Goal: Task Accomplishment & Management: Manage account settings

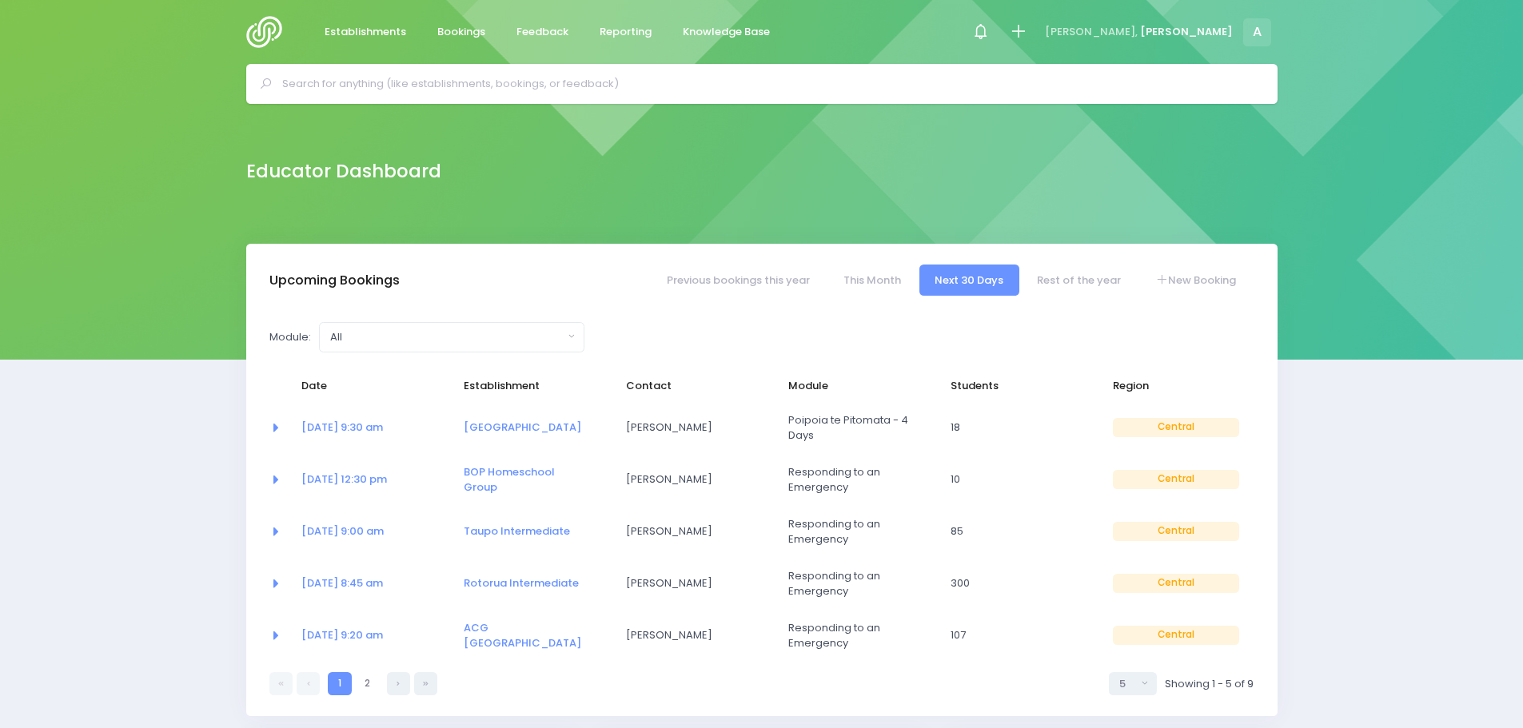
select select "5"
click at [855, 282] on link "This Month" at bounding box center [871, 280] width 89 height 31
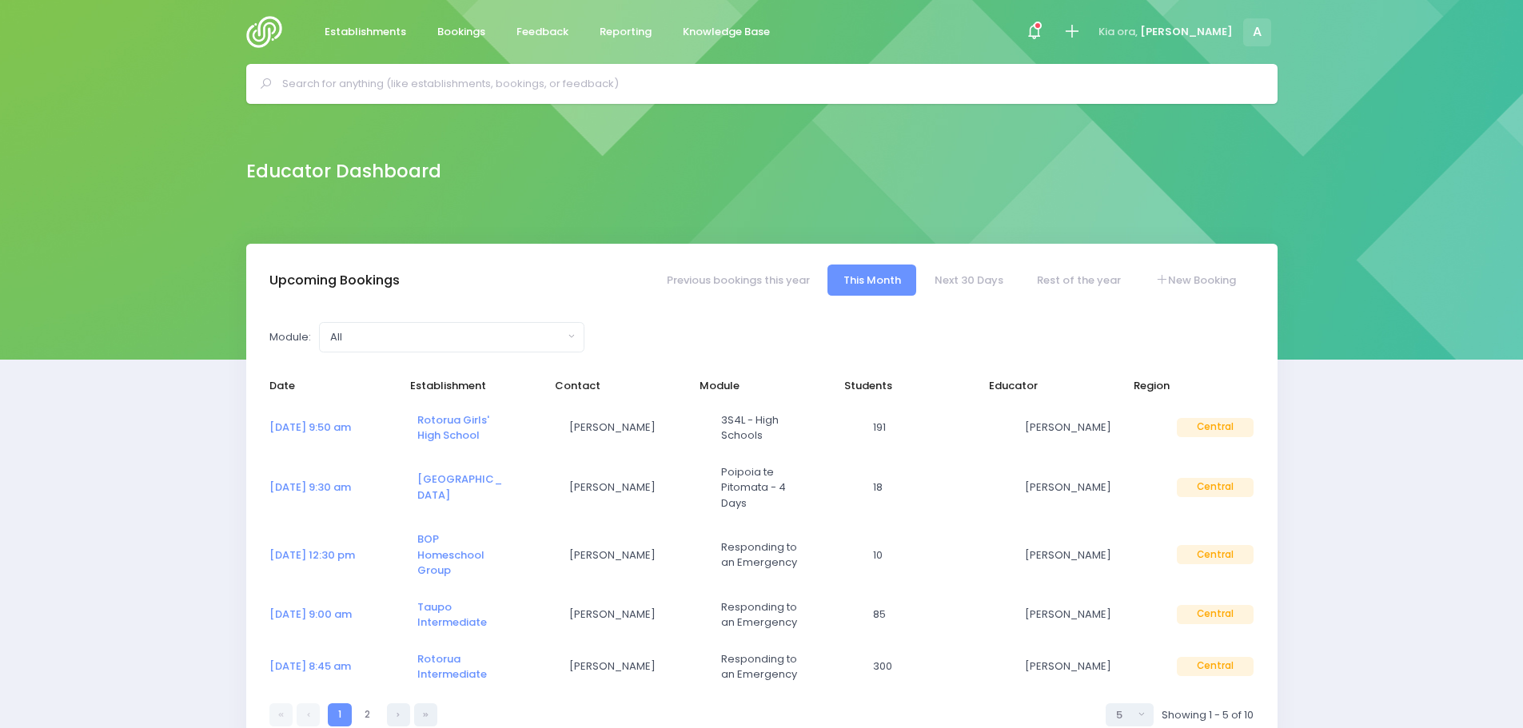
select select "5"
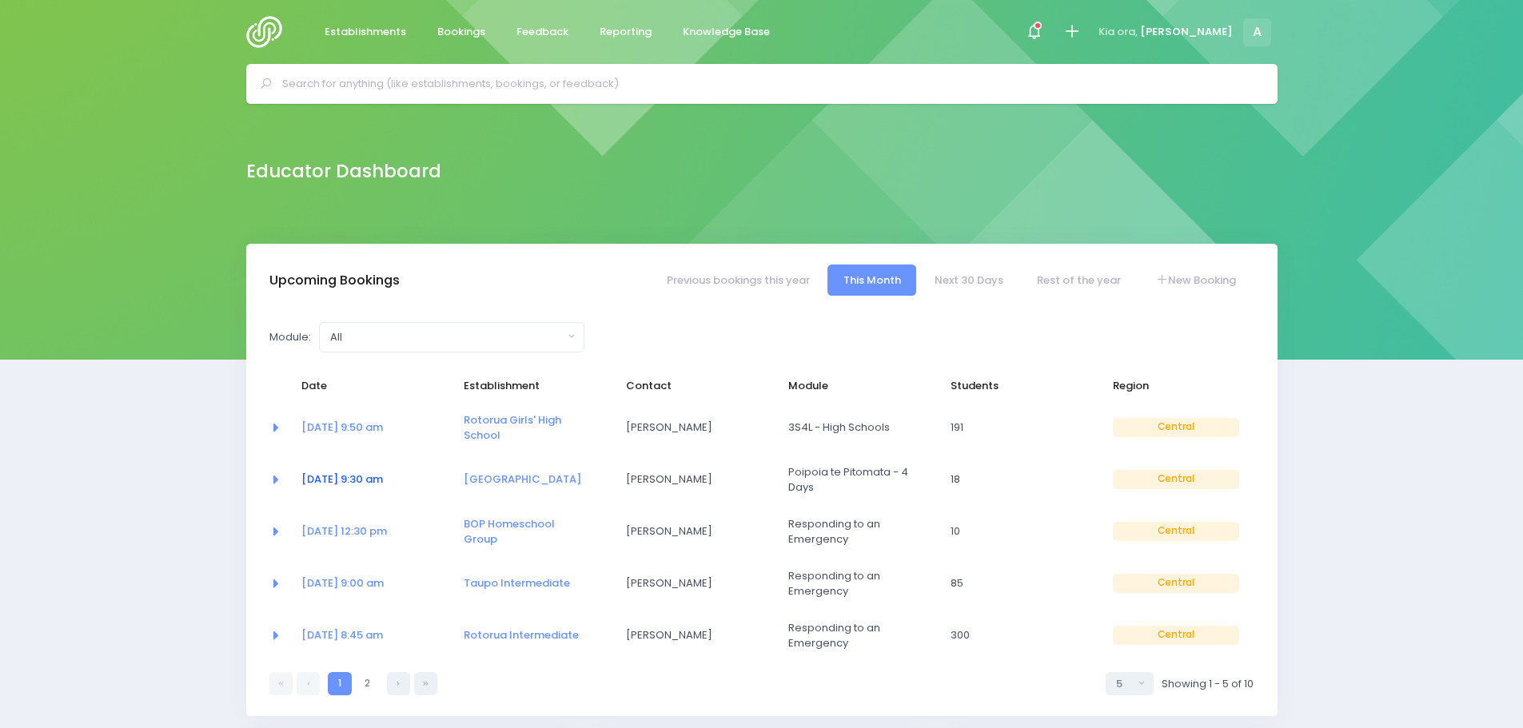
click at [330, 480] on link "03 Sep at 9:30 am" at bounding box center [342, 479] width 82 height 15
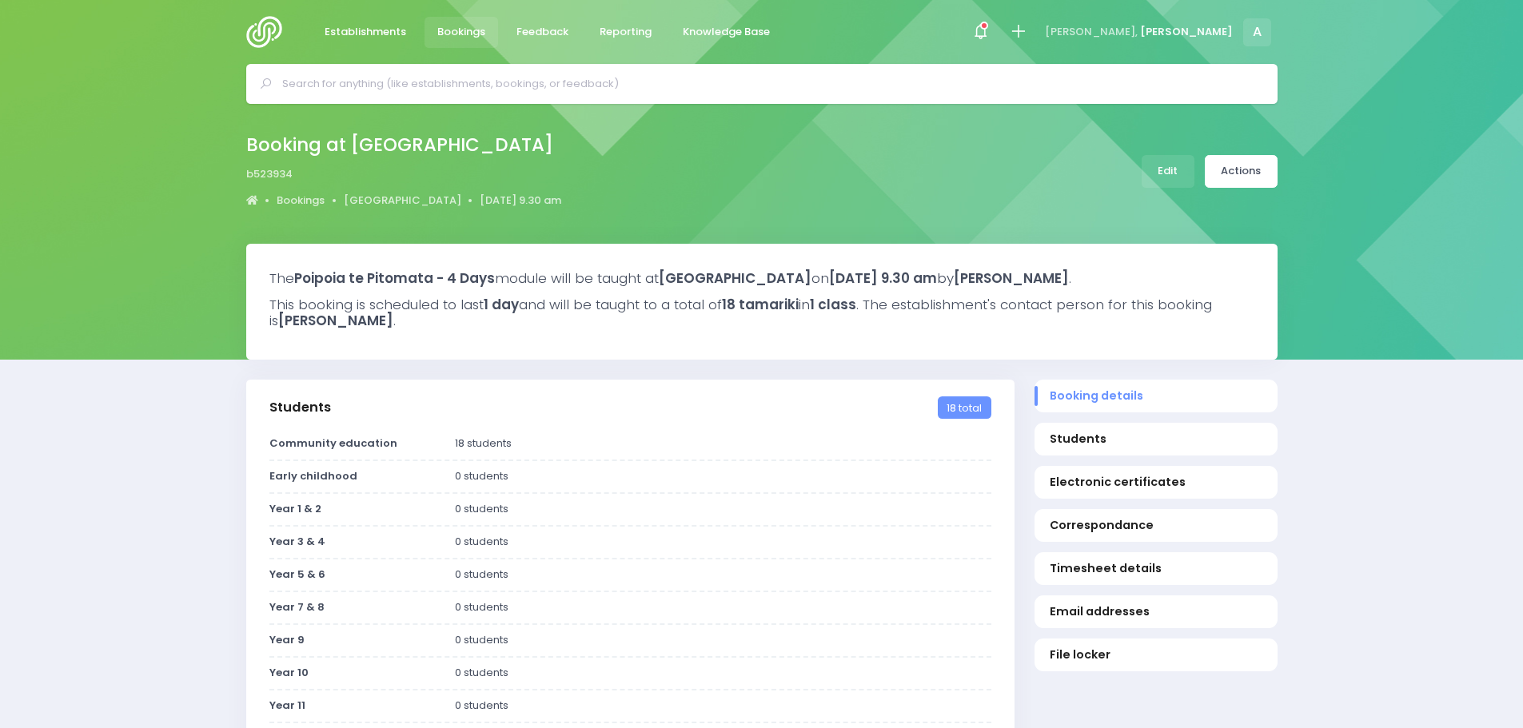
select select "5"
click at [1174, 181] on link "Edit" at bounding box center [1168, 171] width 53 height 33
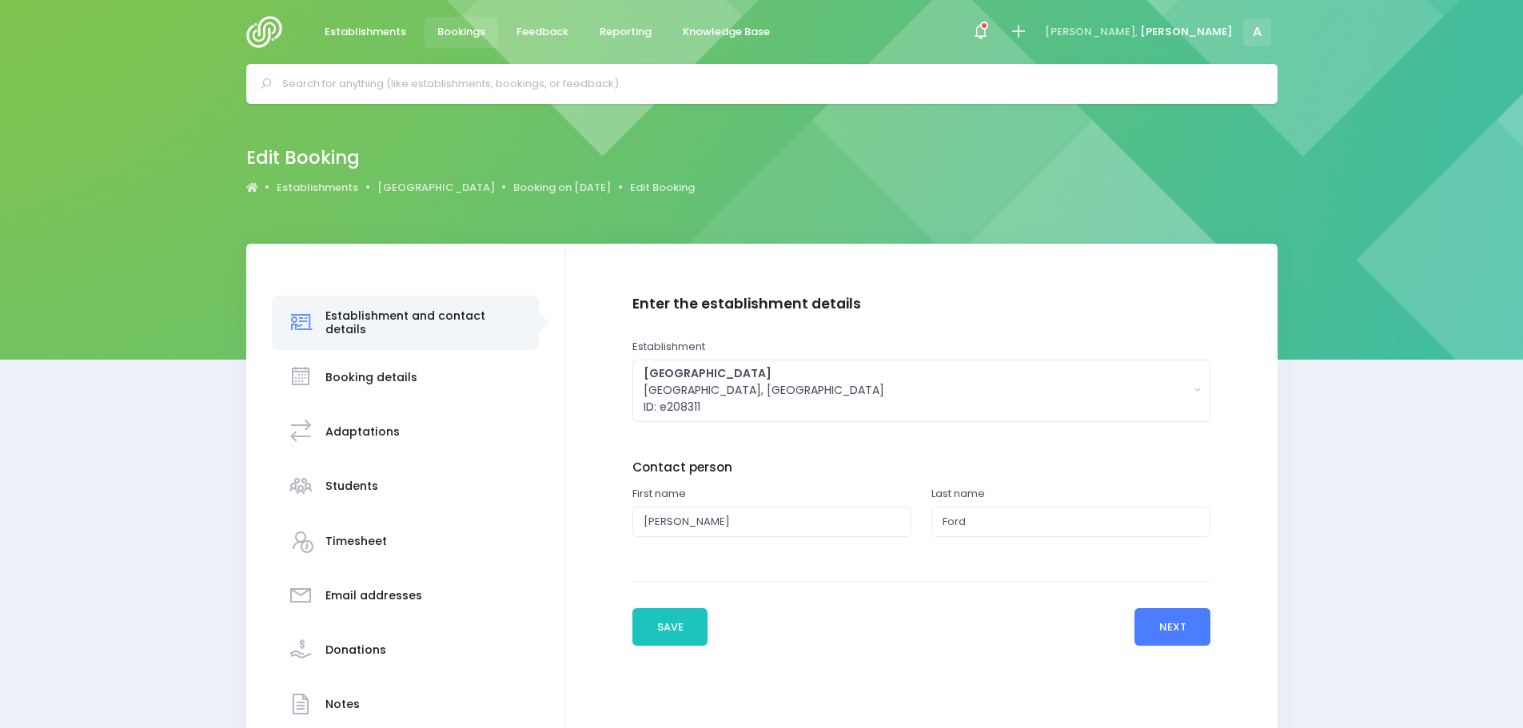
click at [1158, 626] on button "Next" at bounding box center [1172, 627] width 76 height 38
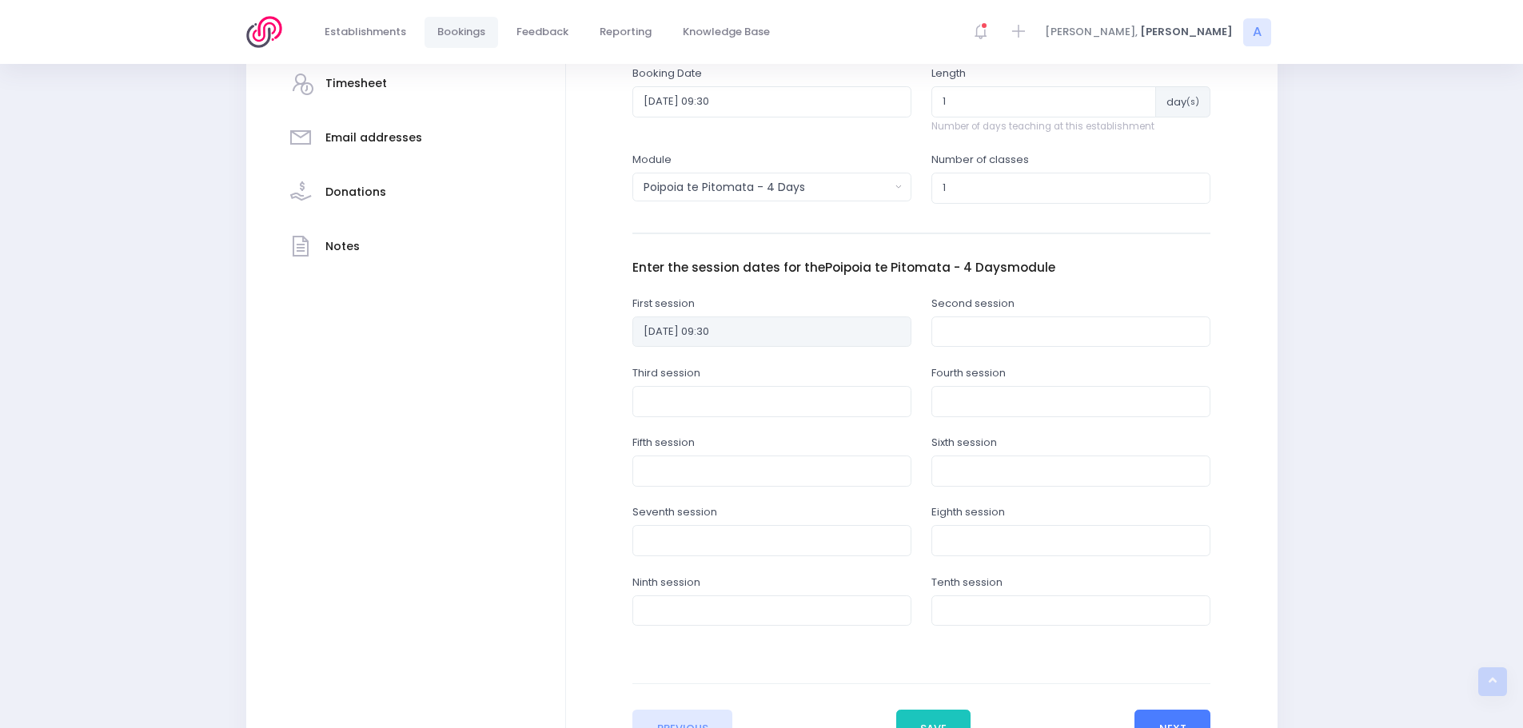
scroll to position [602, 0]
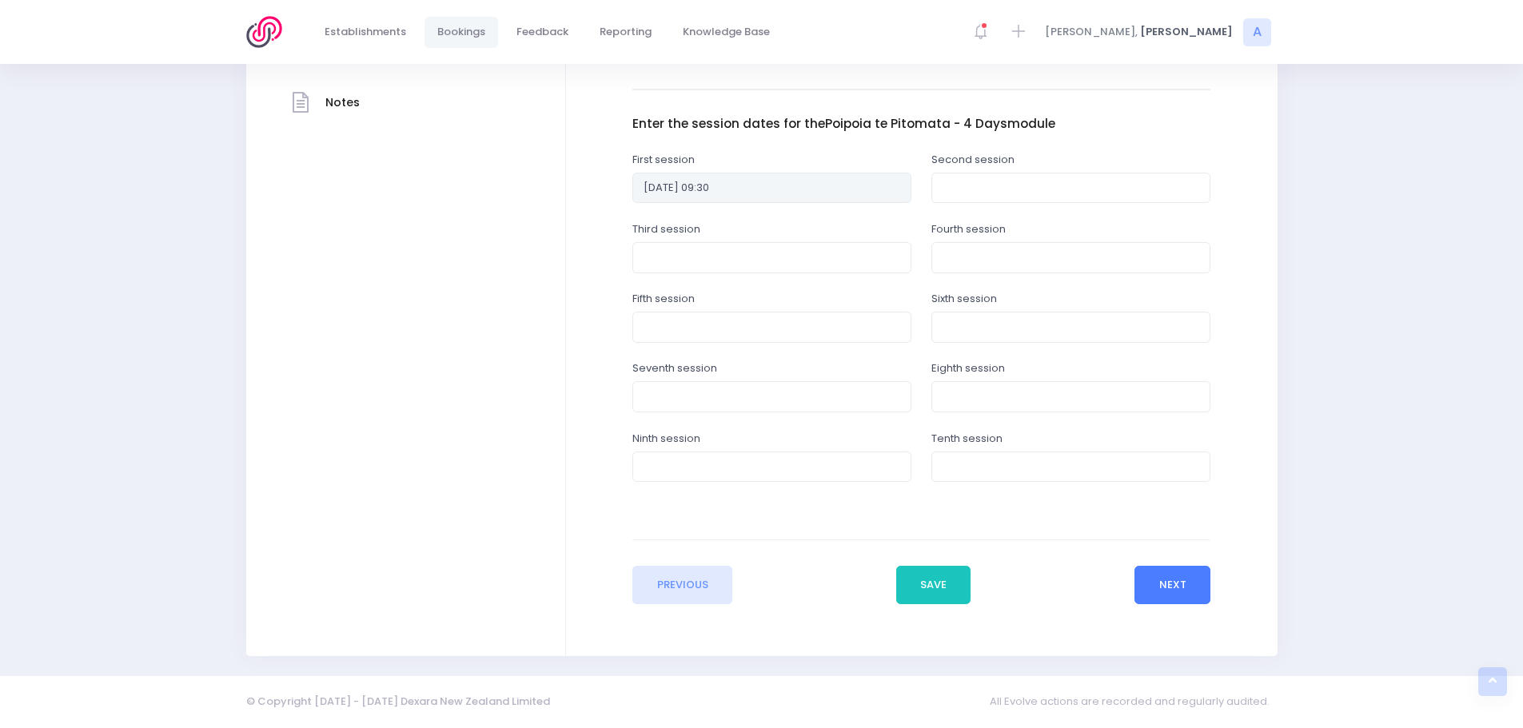
click at [1179, 577] on button "Next" at bounding box center [1172, 585] width 76 height 38
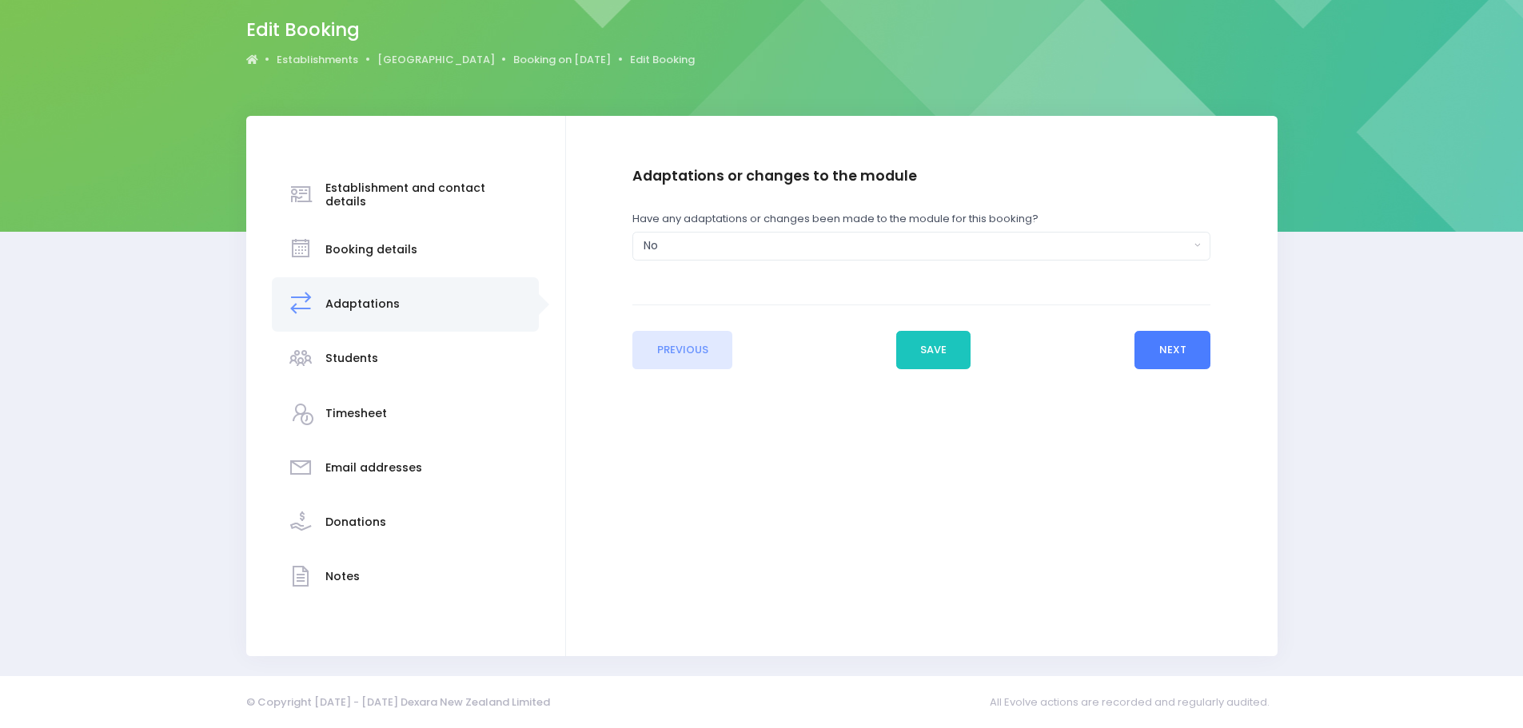
scroll to position [0, 0]
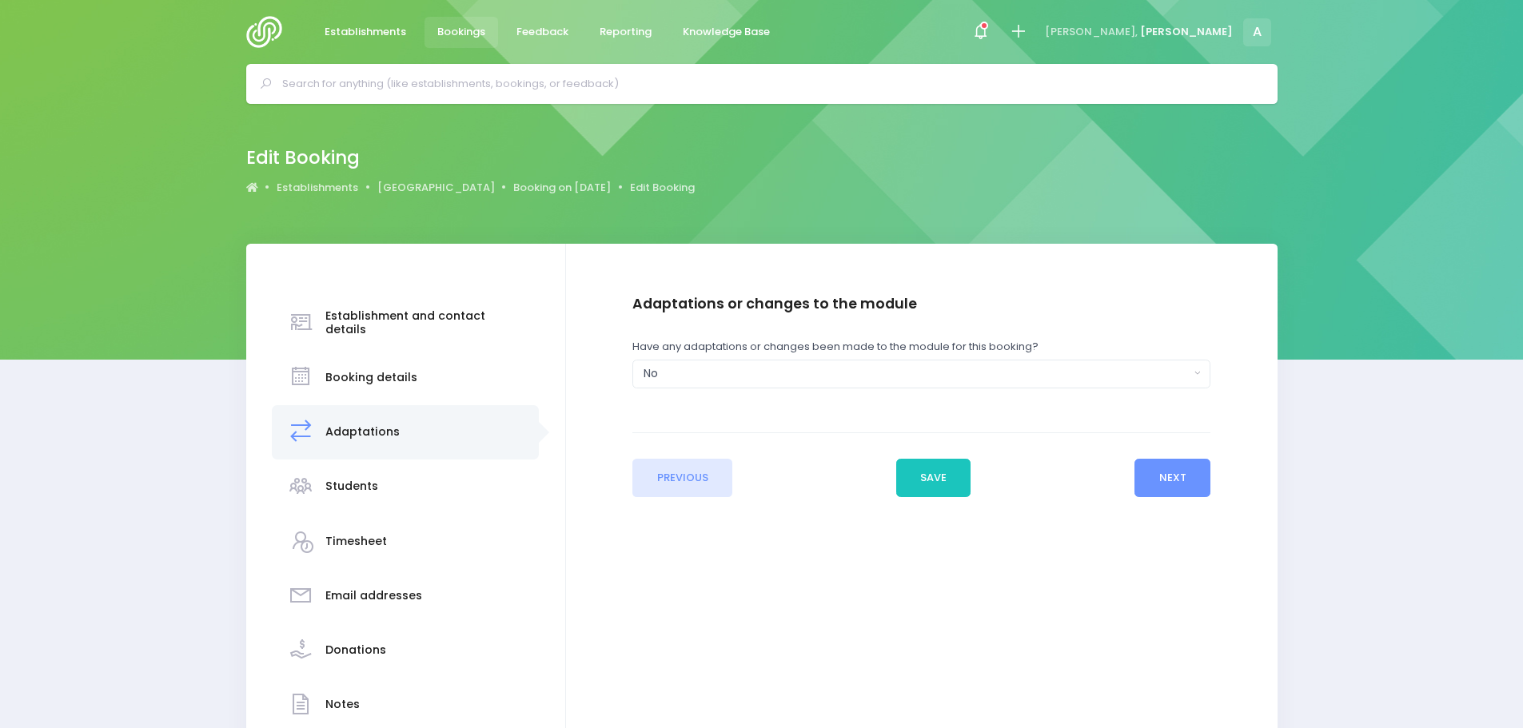
click at [1170, 447] on div "Previous Save Next" at bounding box center [921, 465] width 578 height 65
click at [1160, 492] on button "Next" at bounding box center [1172, 478] width 76 height 38
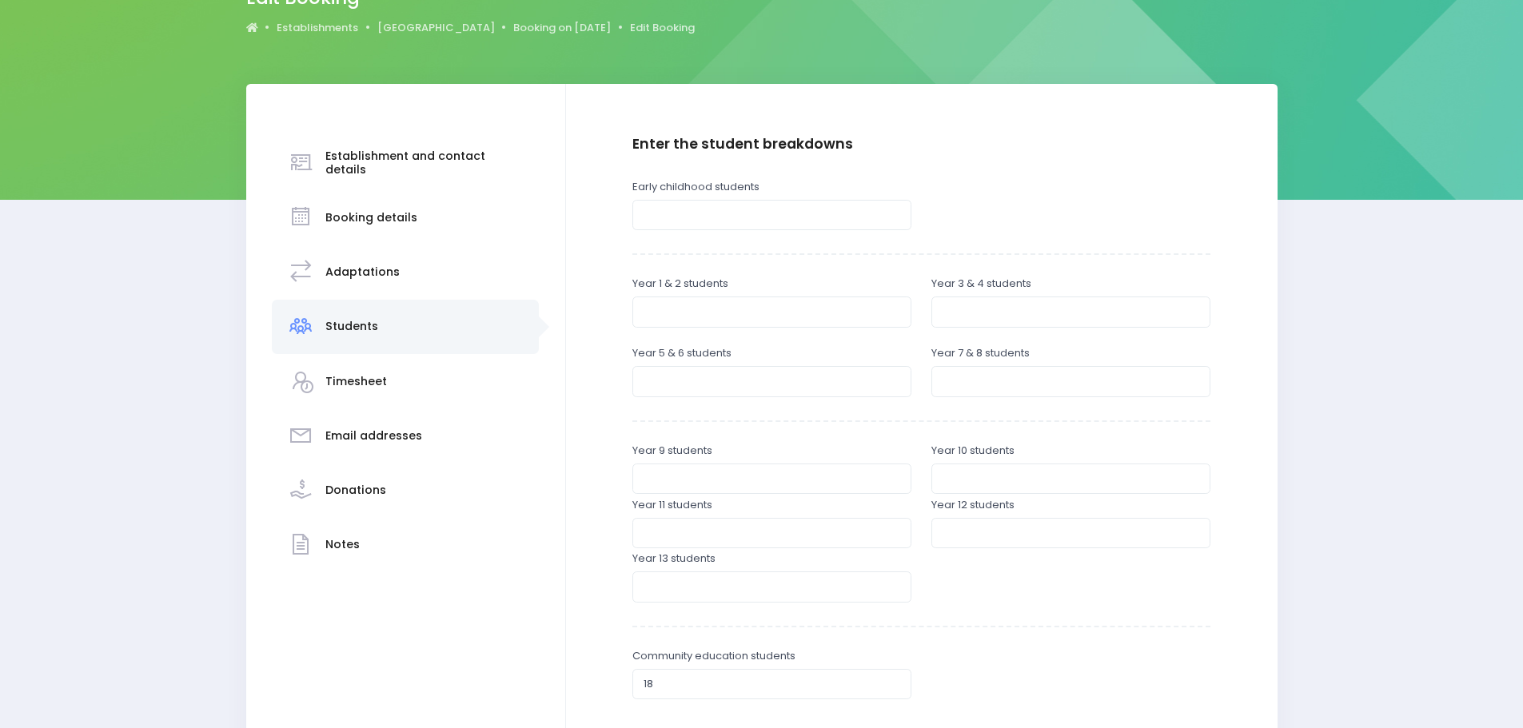
scroll to position [365, 0]
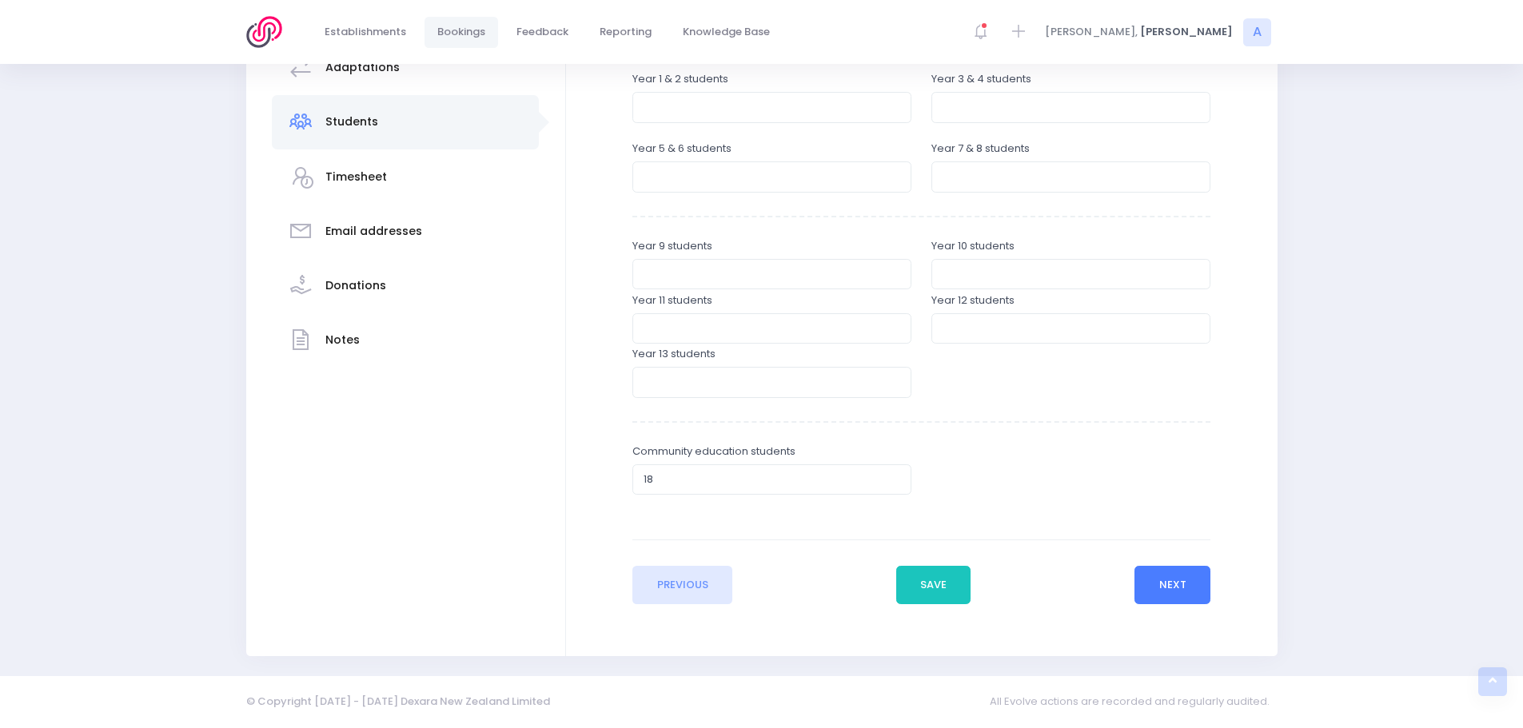
click at [1193, 586] on button "Next" at bounding box center [1172, 585] width 76 height 38
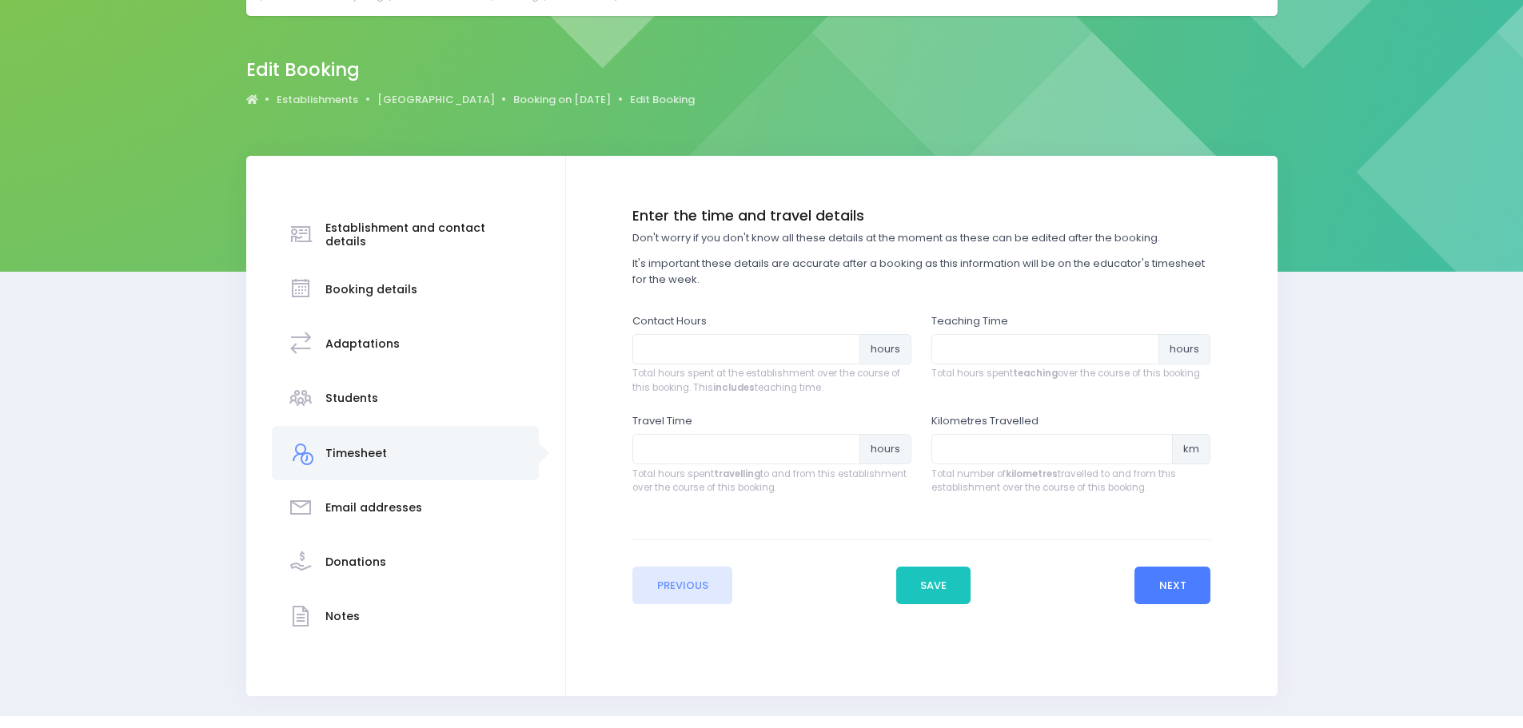
scroll to position [0, 0]
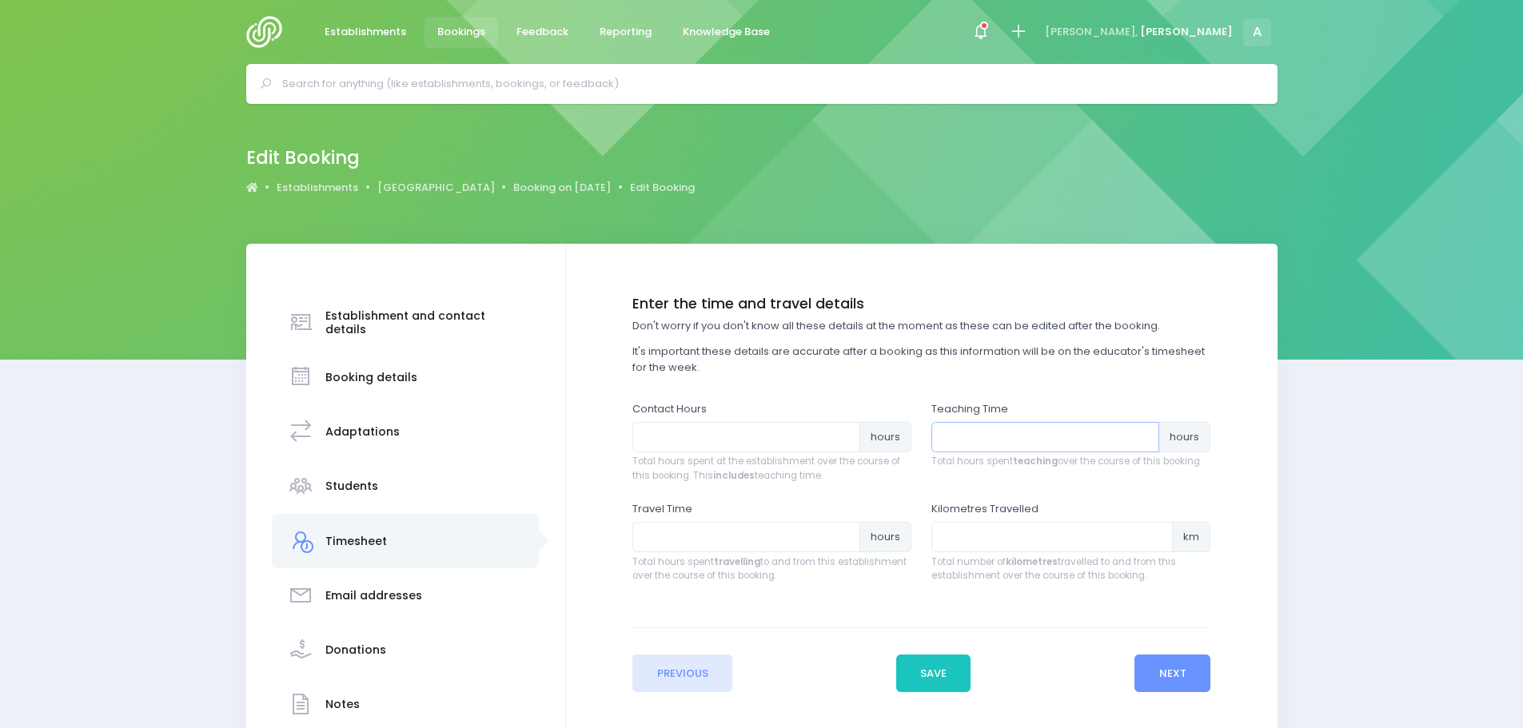
click at [1018, 445] on input "number" at bounding box center [1045, 437] width 228 height 30
type input "2"
click at [731, 437] on input "number" at bounding box center [746, 437] width 228 height 30
click at [957, 433] on input "2" at bounding box center [1045, 437] width 228 height 30
type input "1.5"
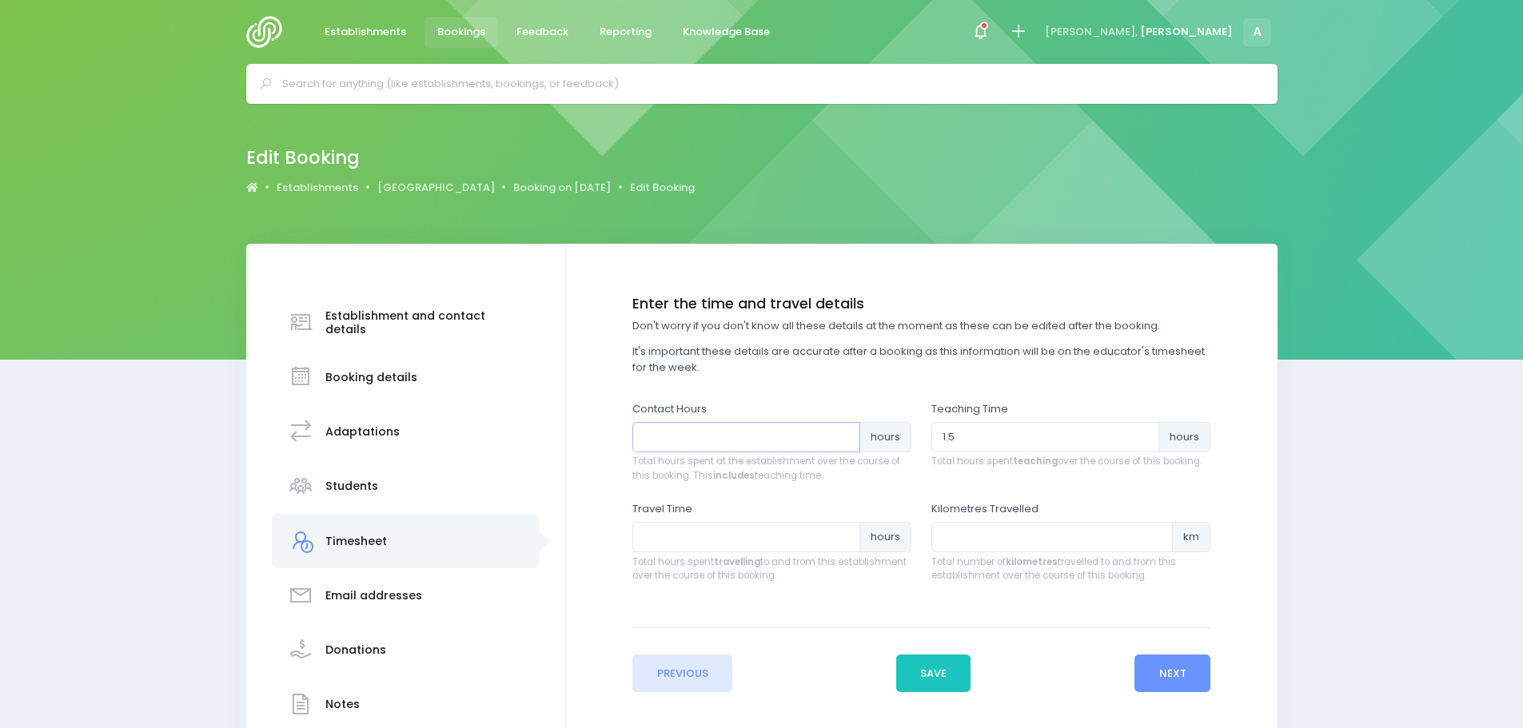
click at [737, 434] on input "number" at bounding box center [746, 437] width 228 height 30
type input "2.25"
click at [689, 543] on input "number" at bounding box center [746, 537] width 228 height 30
type input "1.25"
click at [999, 542] on input "number" at bounding box center [1051, 537] width 241 height 30
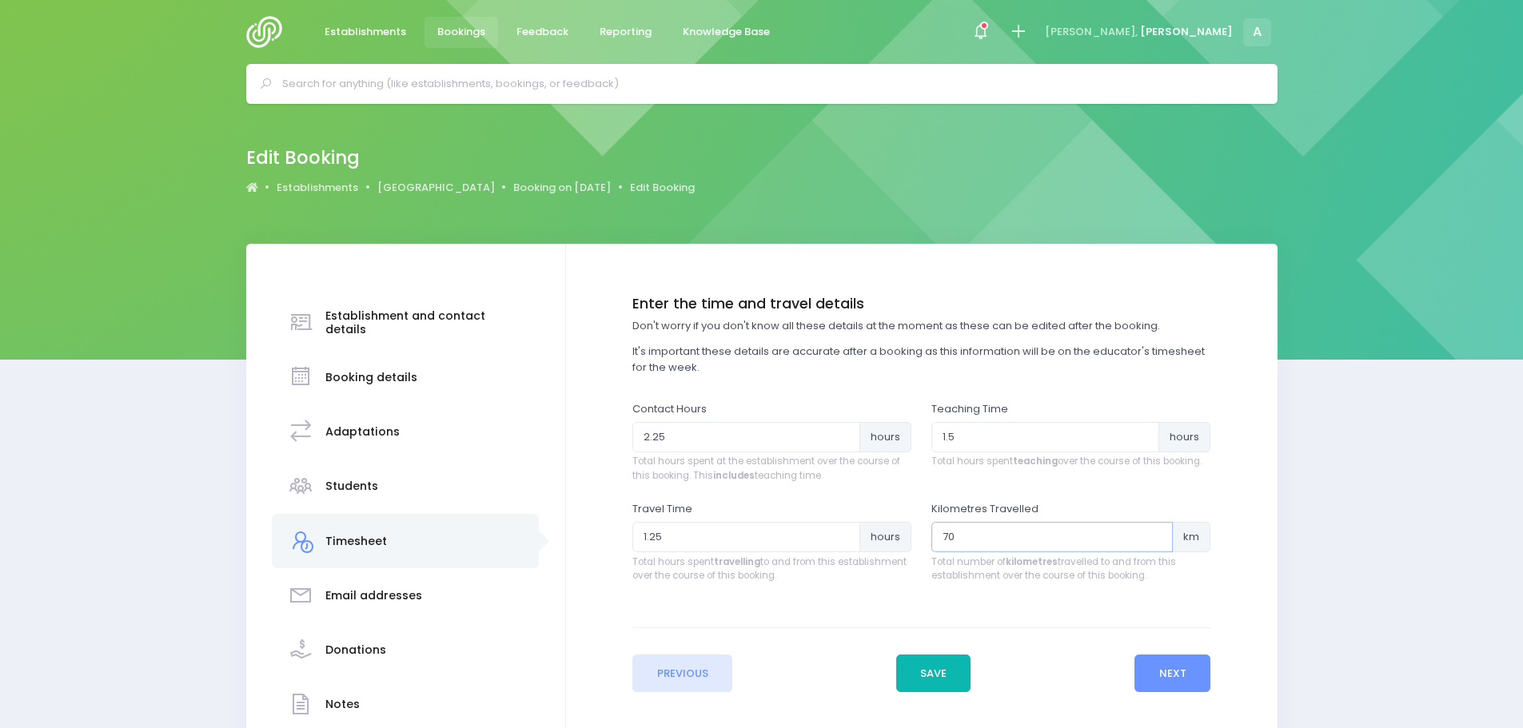
type input "70"
click at [928, 679] on button "Save" at bounding box center [933, 674] width 75 height 38
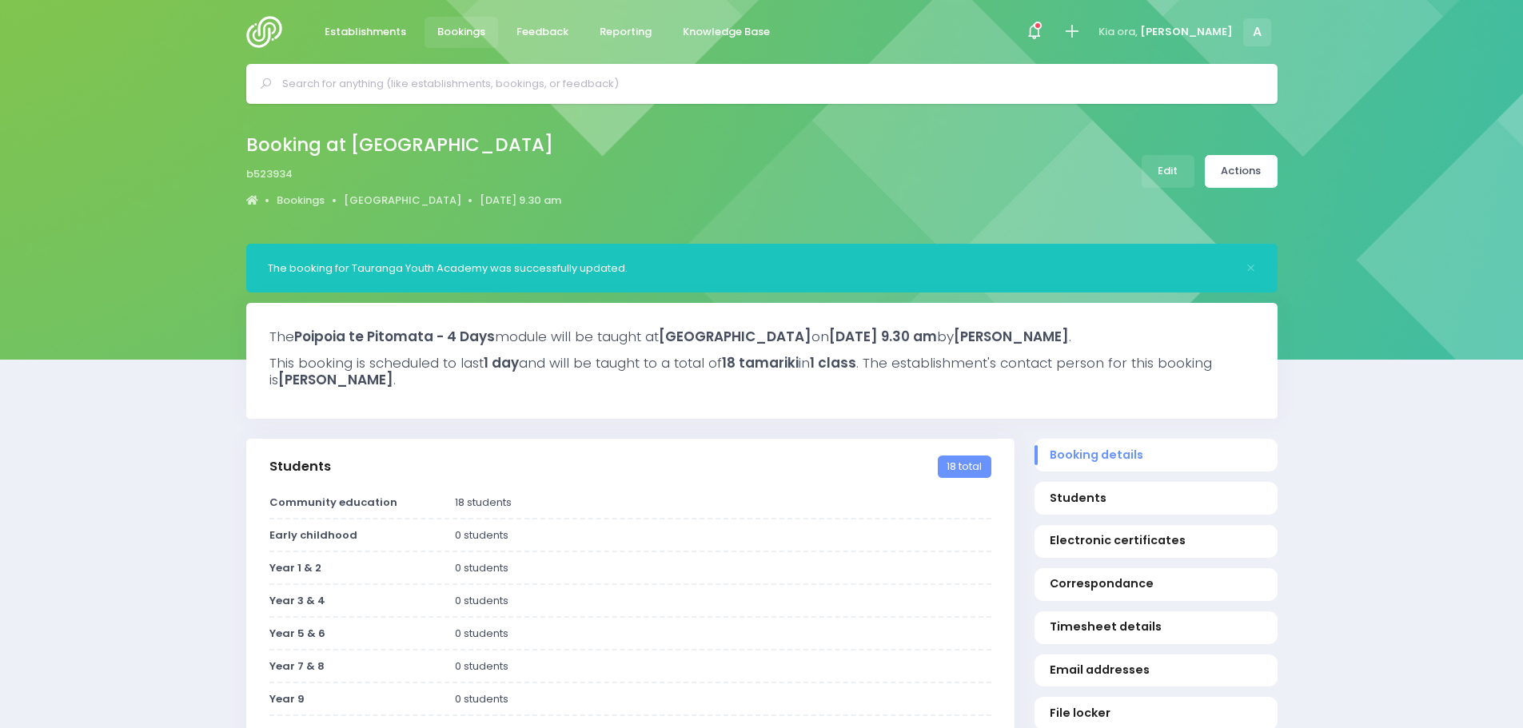
select select "5"
drag, startPoint x: 0, startPoint y: 0, endPoint x: 1252, endPoint y: 174, distance: 1264.0
click at [1252, 174] on link "Actions" at bounding box center [1241, 171] width 73 height 33
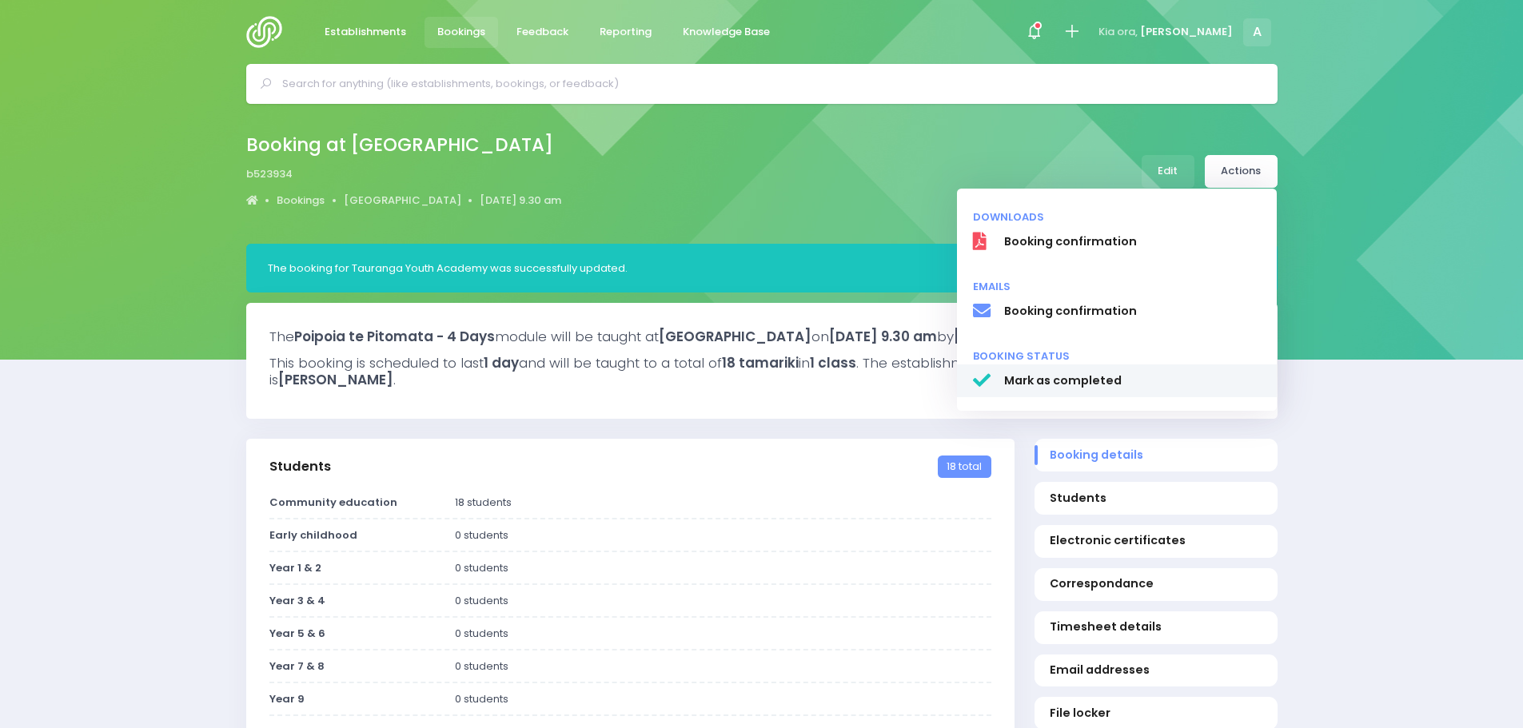
click at [1057, 375] on span "Mark as completed" at bounding box center [1131, 381] width 257 height 17
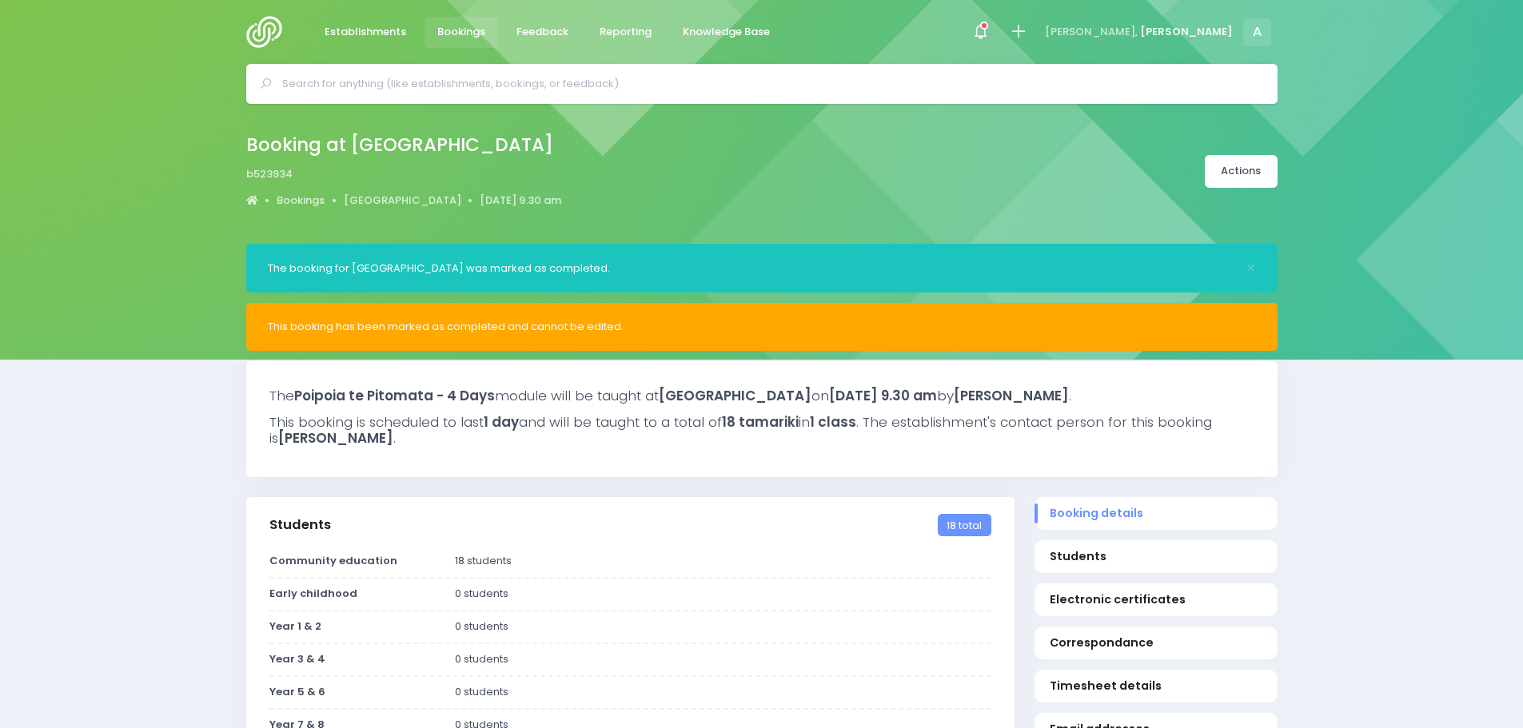
select select "5"
click at [254, 30] on img at bounding box center [269, 32] width 46 height 32
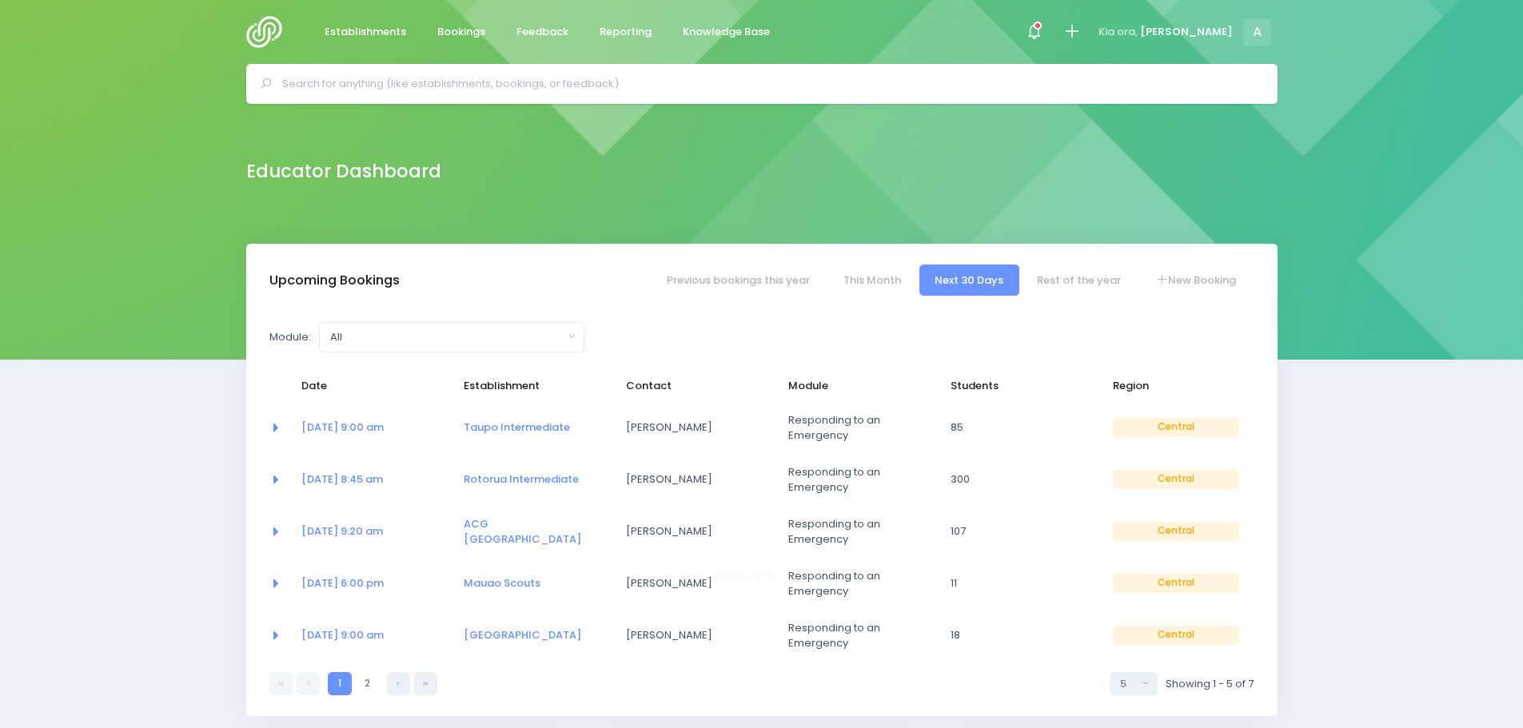
select select "5"
click at [855, 269] on link "This Month" at bounding box center [871, 280] width 89 height 31
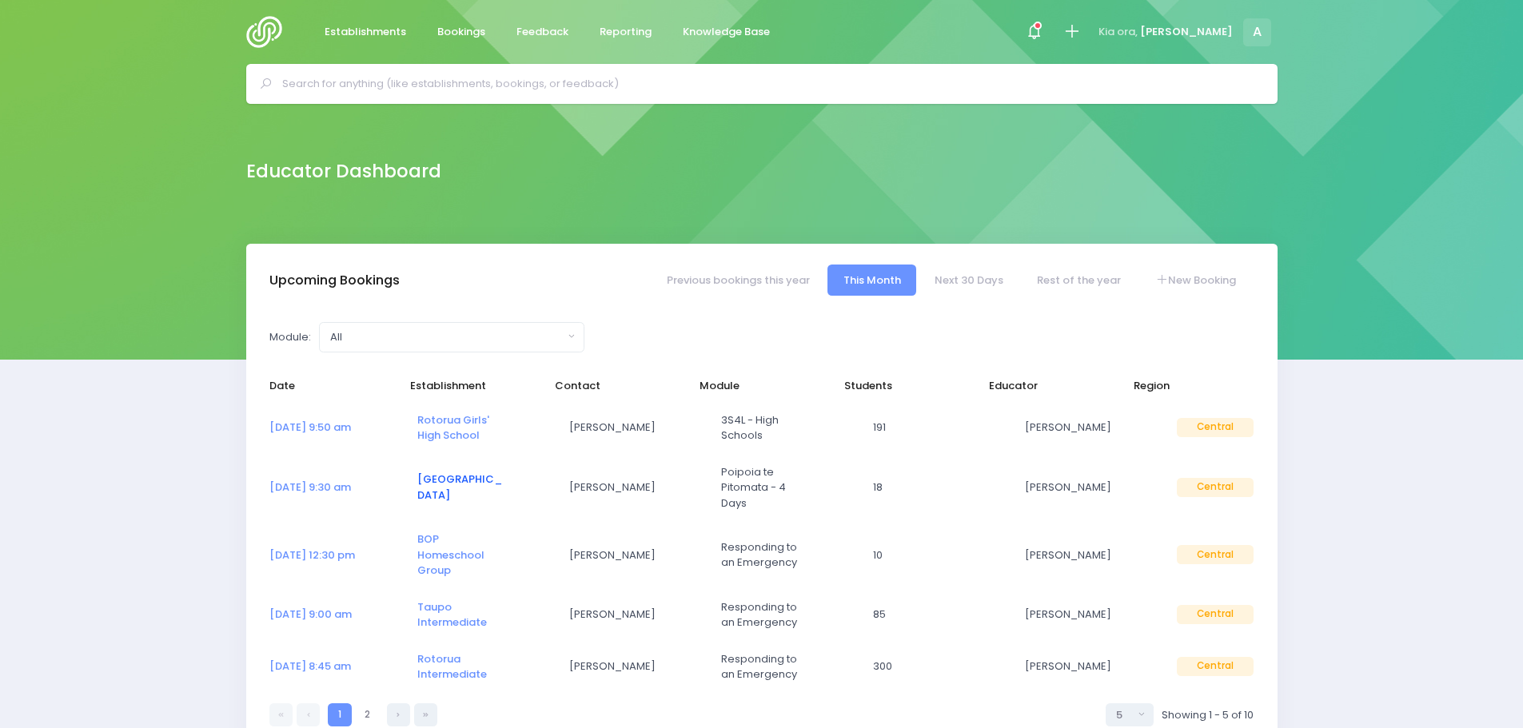
select select "5"
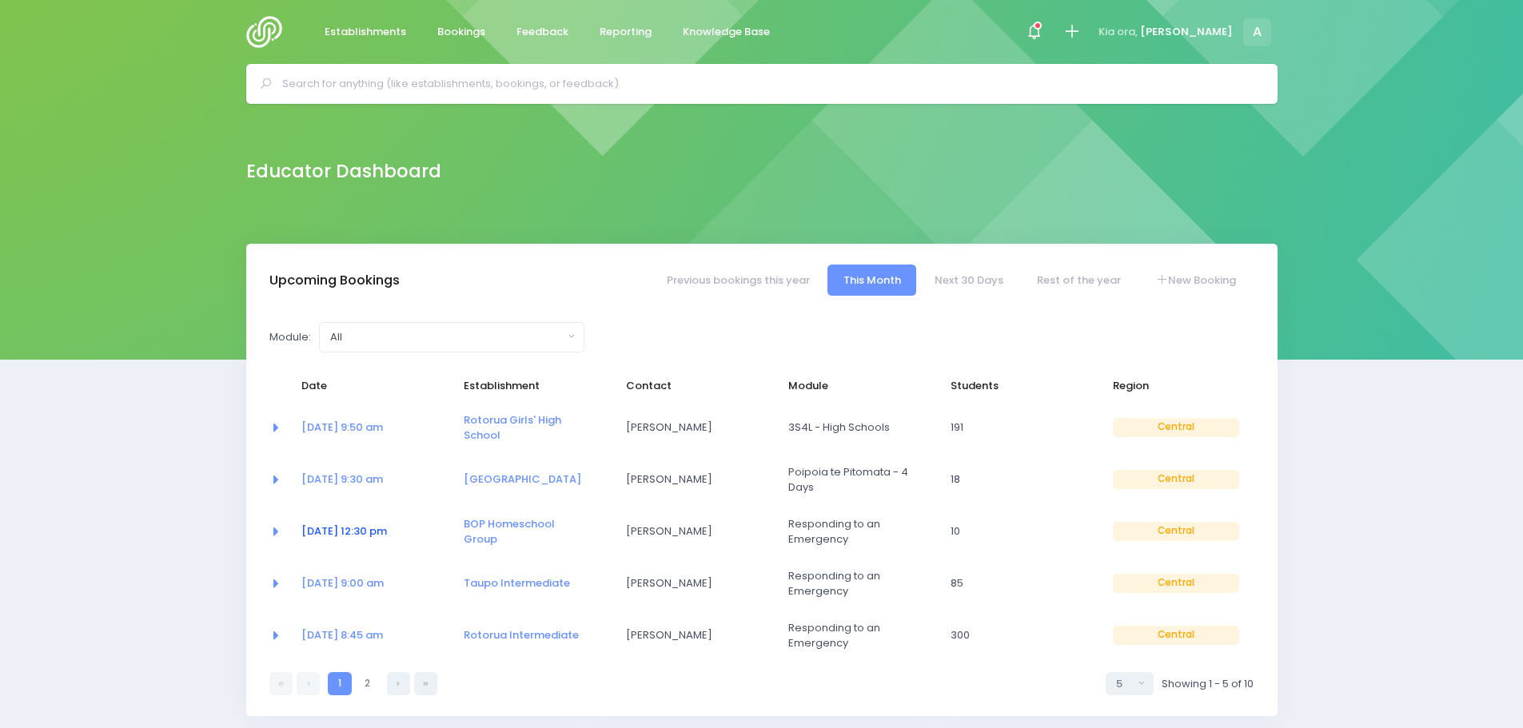
click at [355, 525] on link "03 Sep at 12:30 pm" at bounding box center [344, 531] width 86 height 15
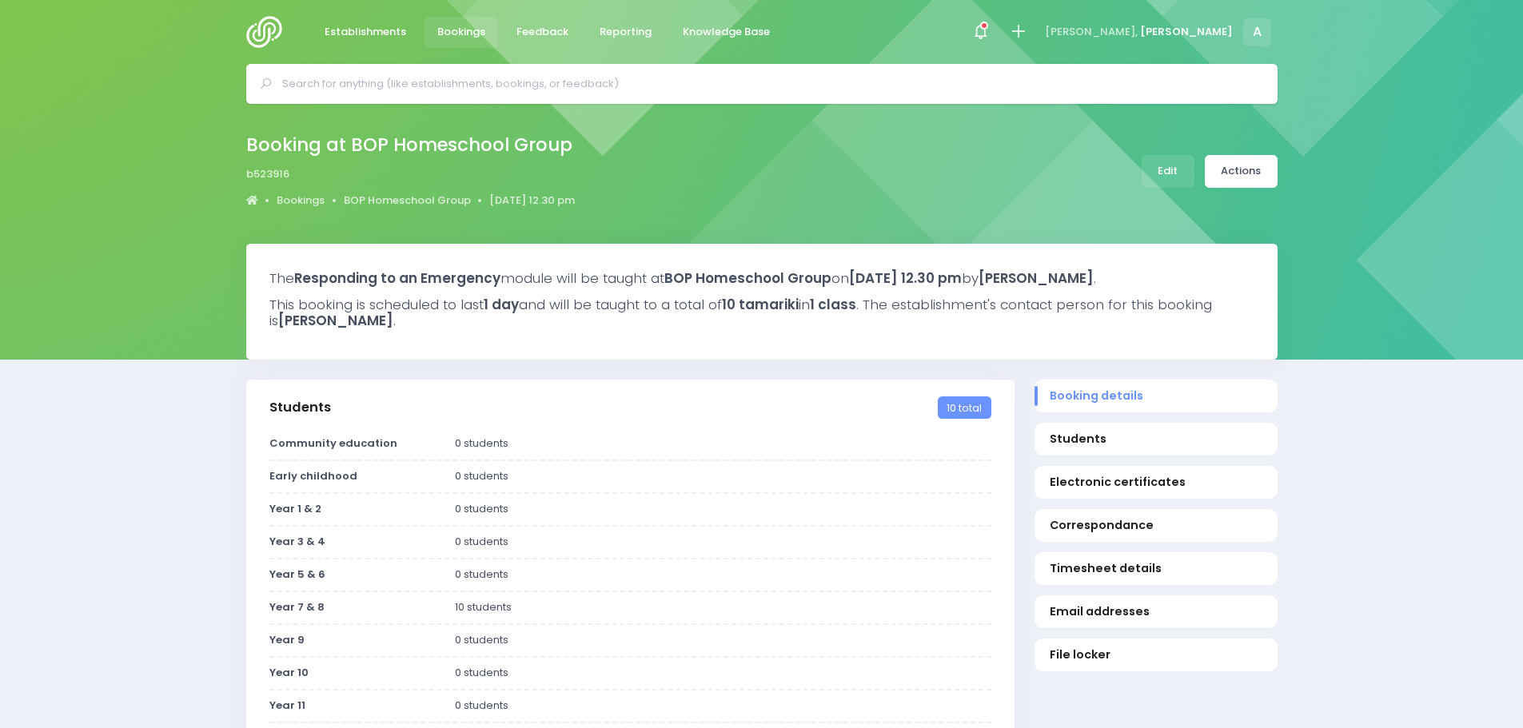
select select "5"
click at [1171, 173] on link "Edit" at bounding box center [1168, 171] width 53 height 33
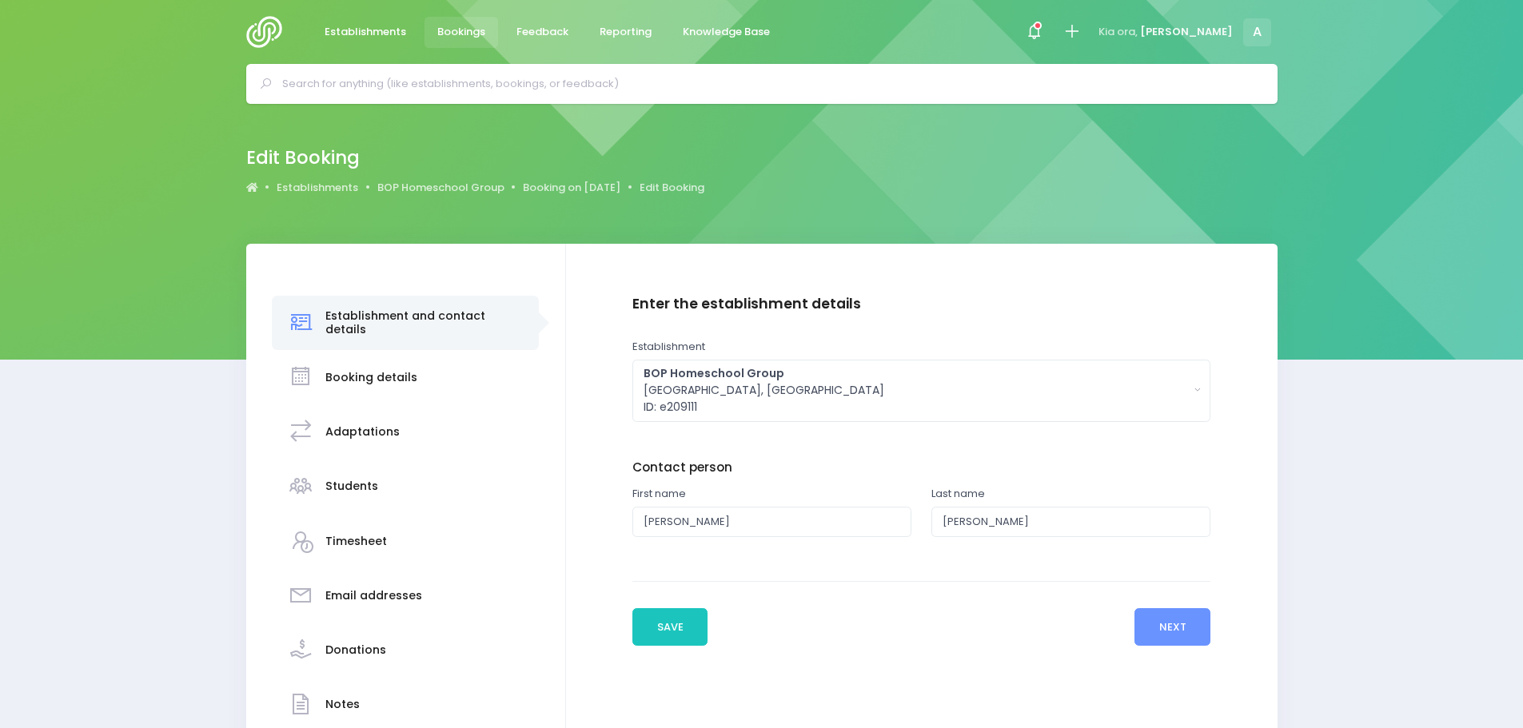
click at [350, 484] on h3 "Students" at bounding box center [351, 487] width 53 height 14
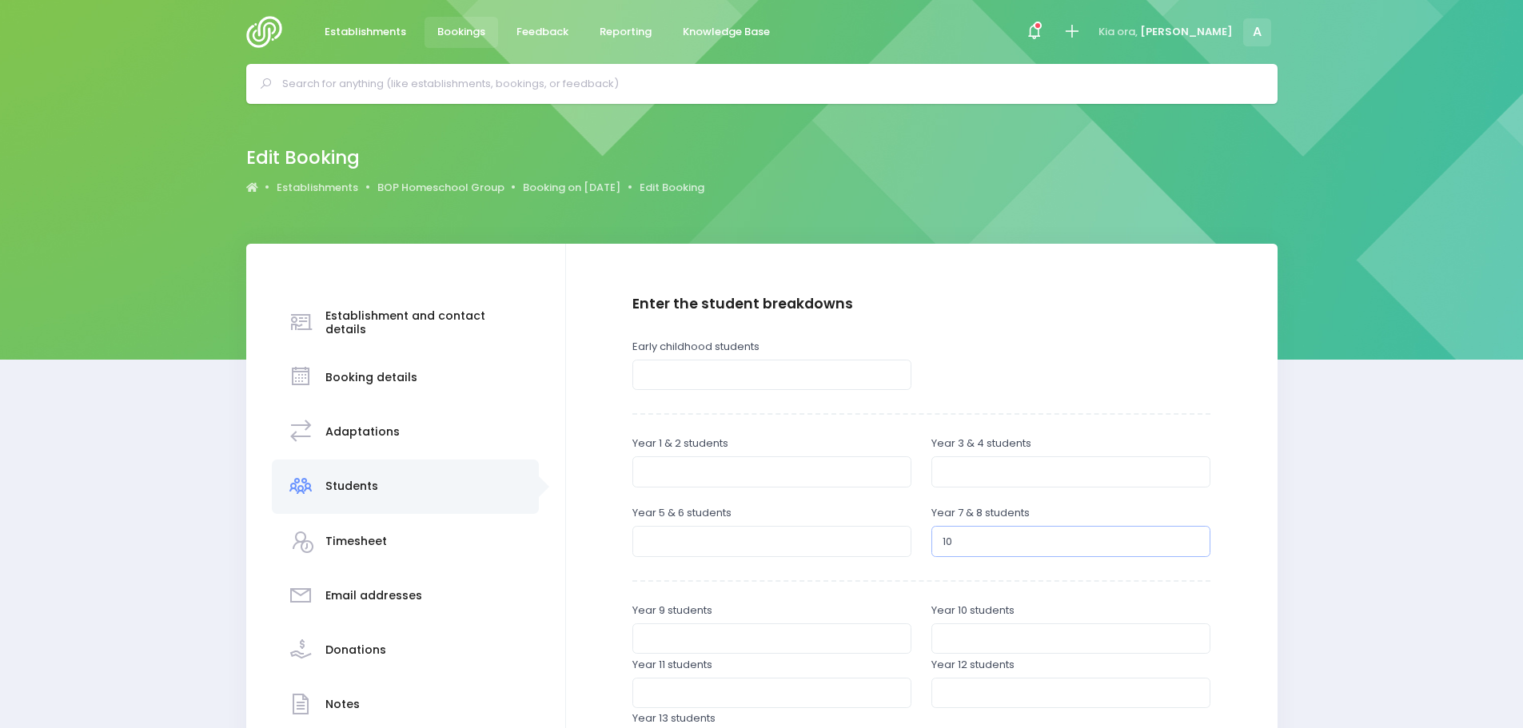
click at [962, 540] on input "10" at bounding box center [1070, 541] width 279 height 30
type input "1"
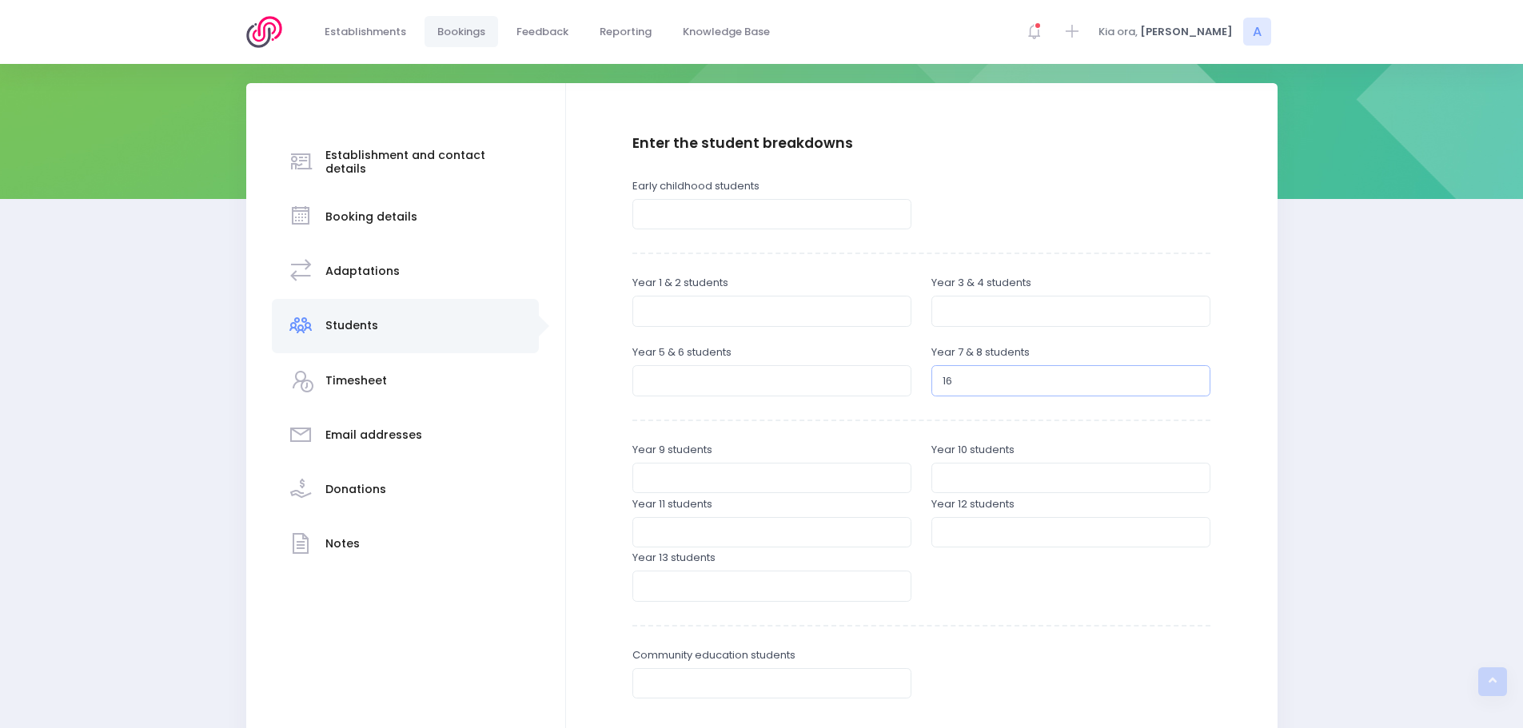
scroll to position [320, 0]
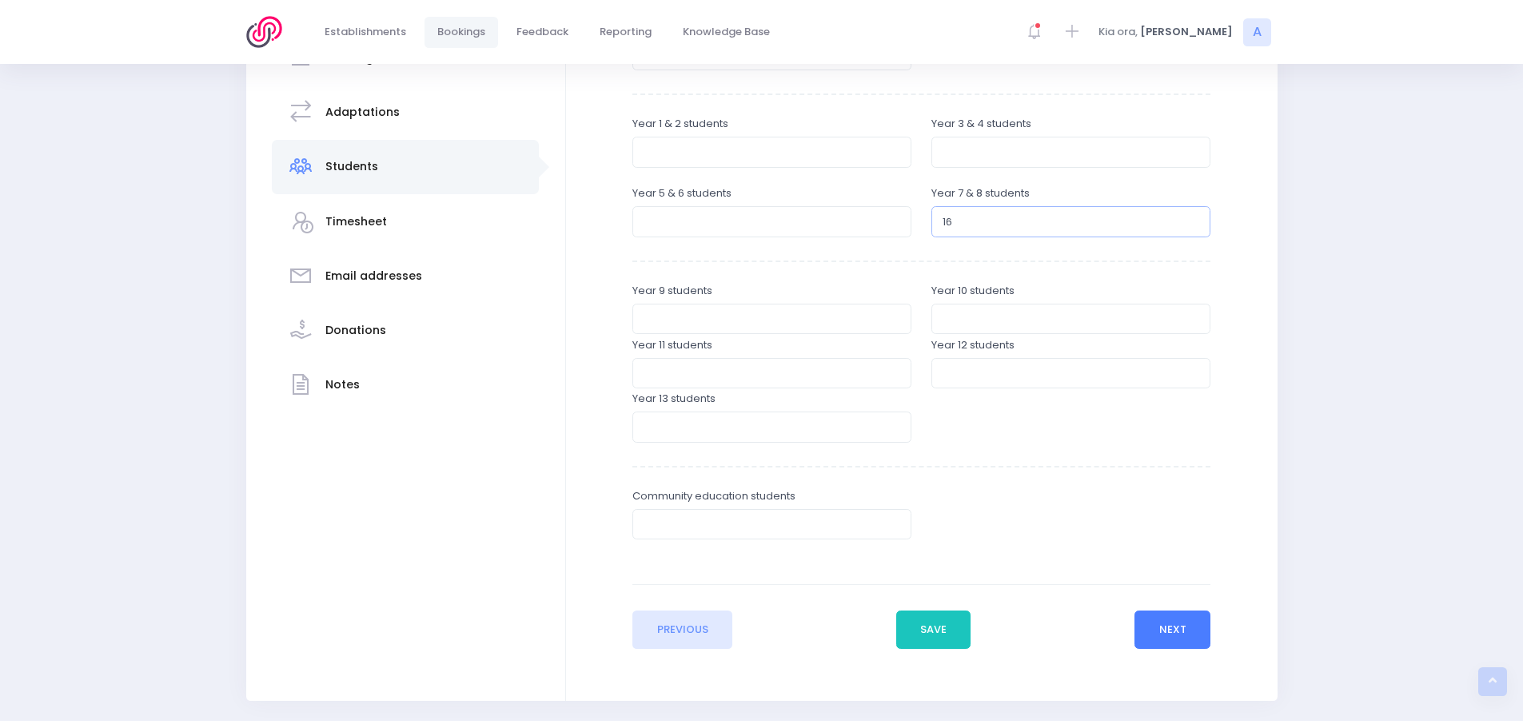
type input "16"
click at [1190, 628] on button "Next" at bounding box center [1172, 630] width 76 height 38
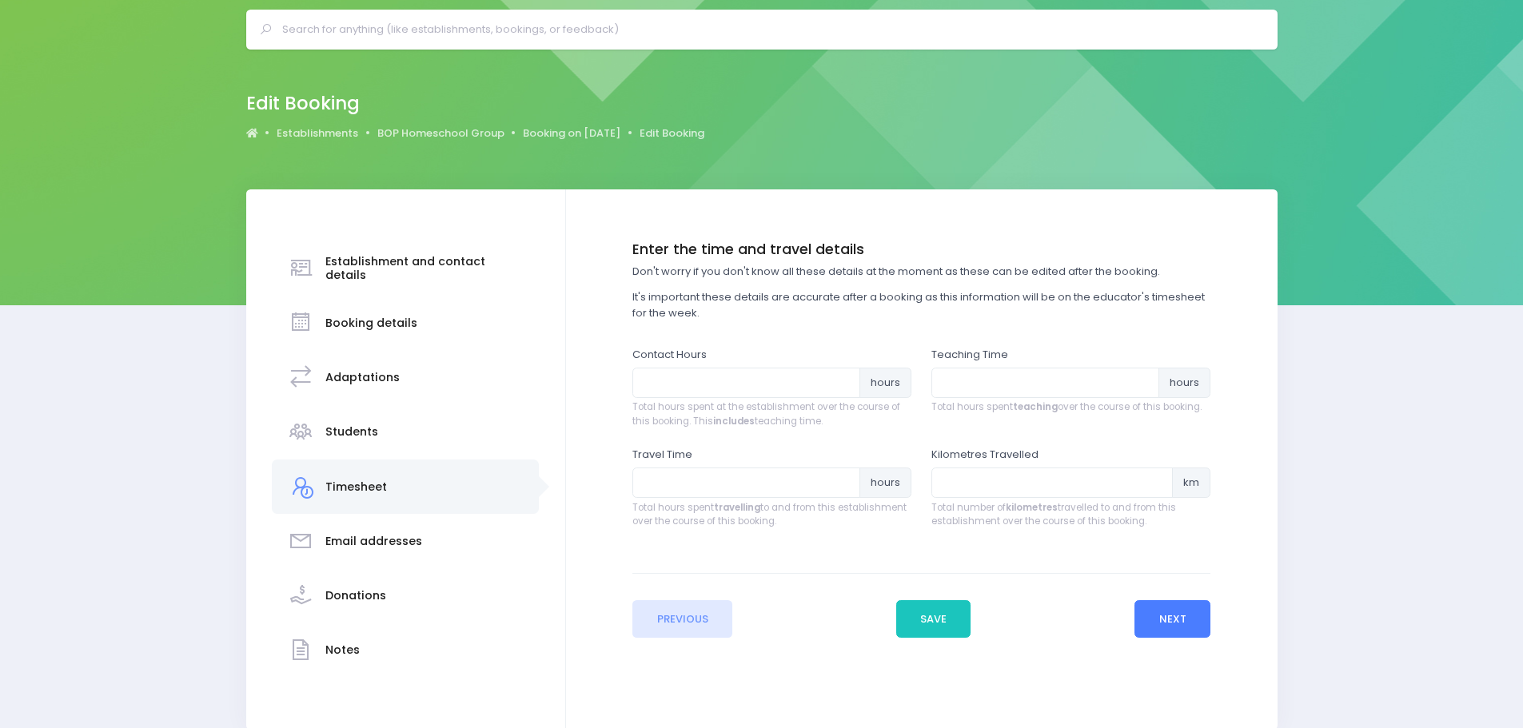
scroll to position [0, 0]
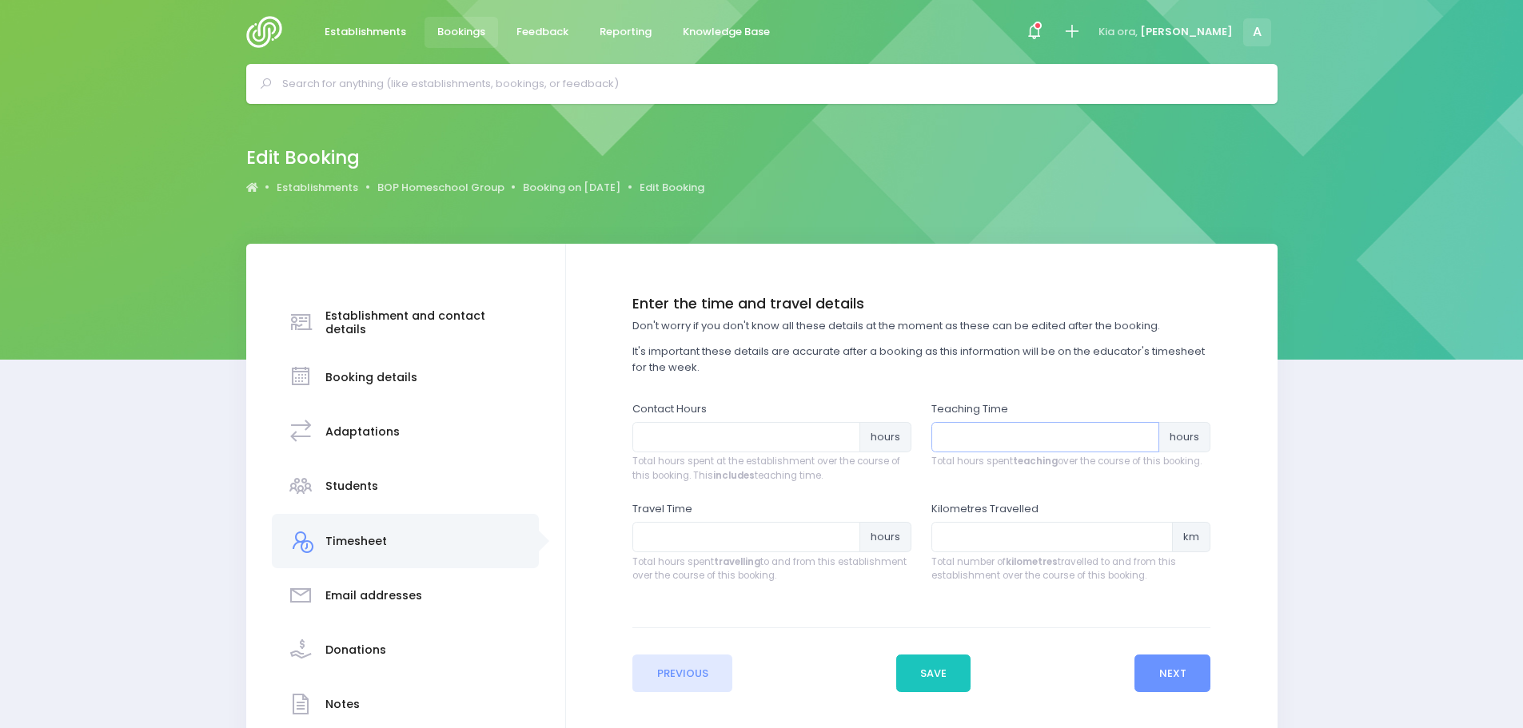
click at [1028, 444] on input "number" at bounding box center [1045, 437] width 228 height 30
type input "1.5"
click at [788, 438] on input "number" at bounding box center [746, 437] width 228 height 30
type input "2"
click at [745, 540] on input "number" at bounding box center [746, 537] width 228 height 30
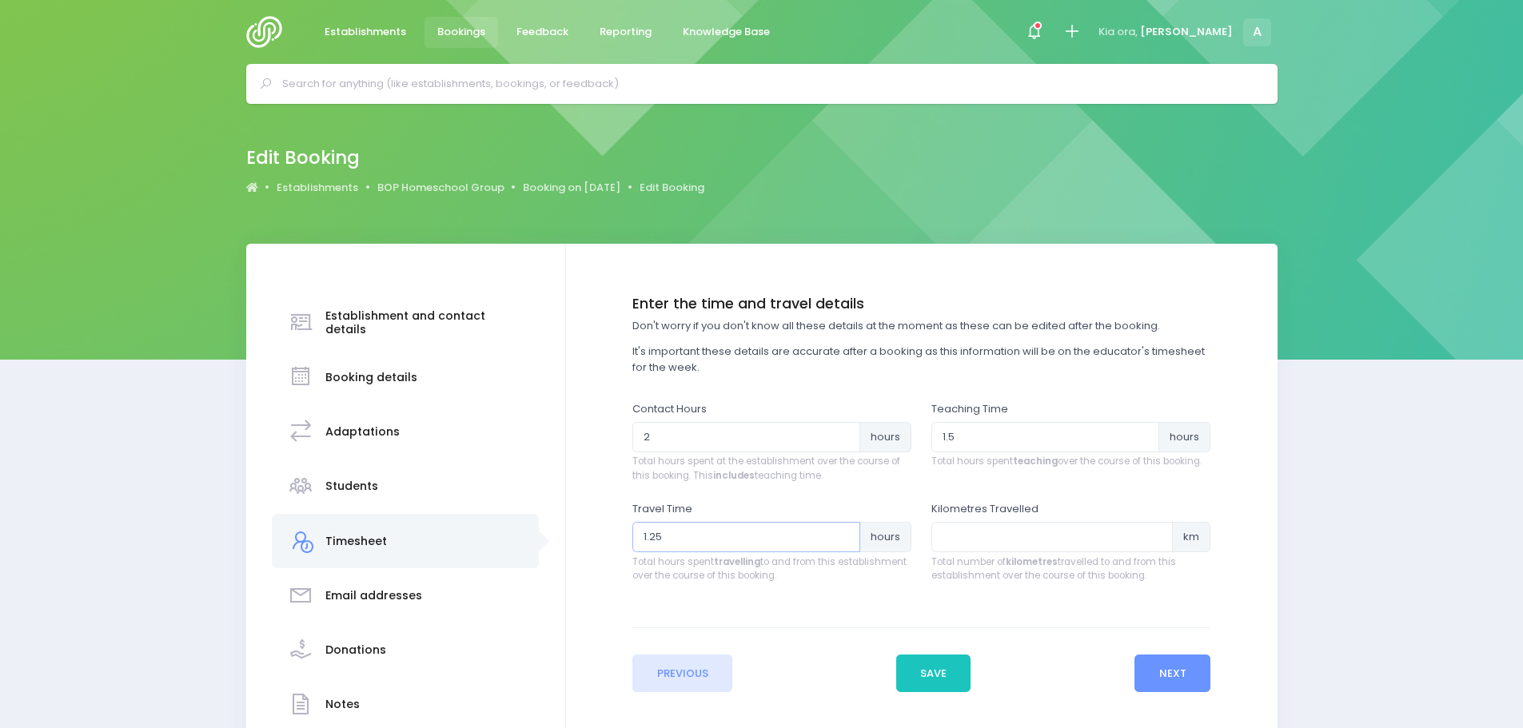
type input "1.25"
click at [999, 533] on input "number" at bounding box center [1051, 537] width 241 height 30
type input "75"
drag, startPoint x: 873, startPoint y: 660, endPoint x: 919, endPoint y: 674, distance: 48.6
click at [888, 667] on div "Previous Save Next" at bounding box center [921, 660] width 578 height 65
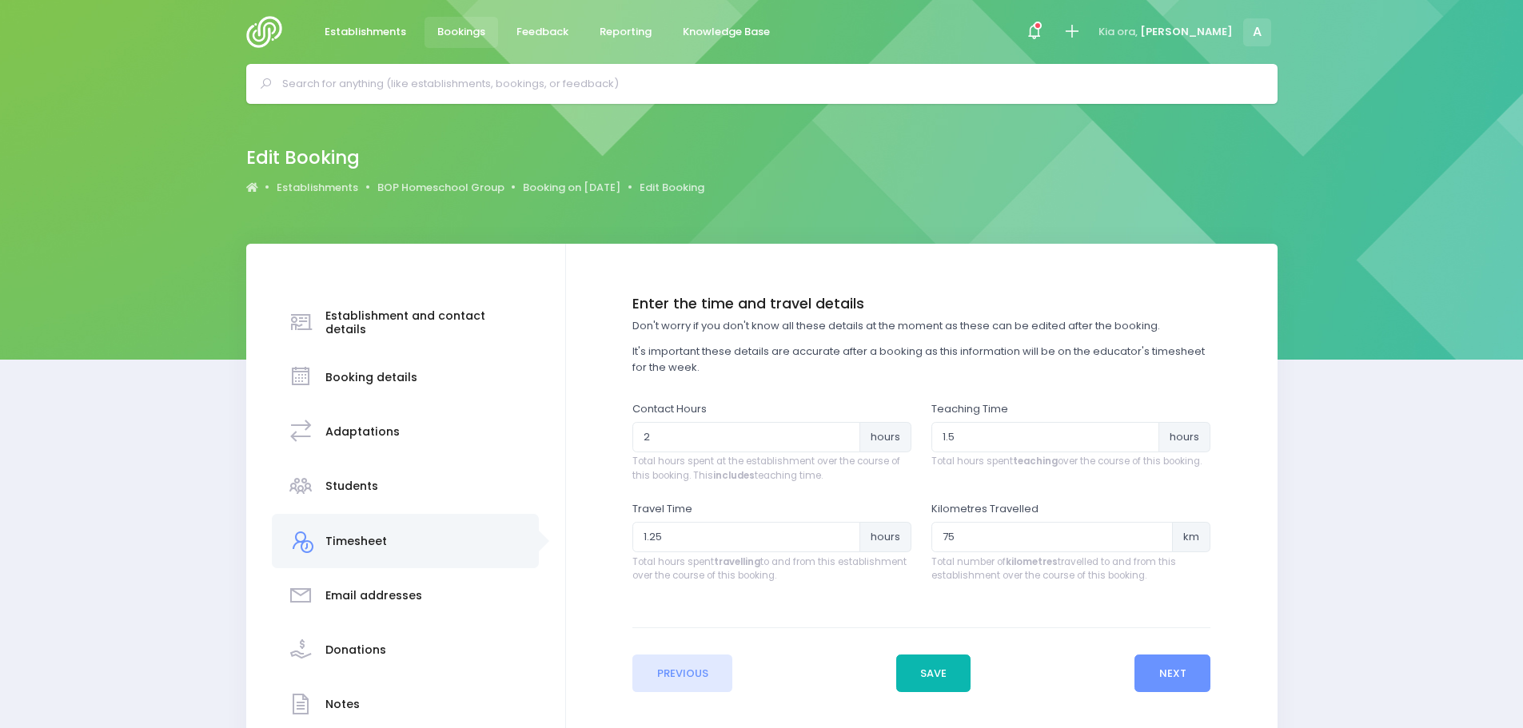
click at [919, 674] on button "Save" at bounding box center [933, 674] width 75 height 38
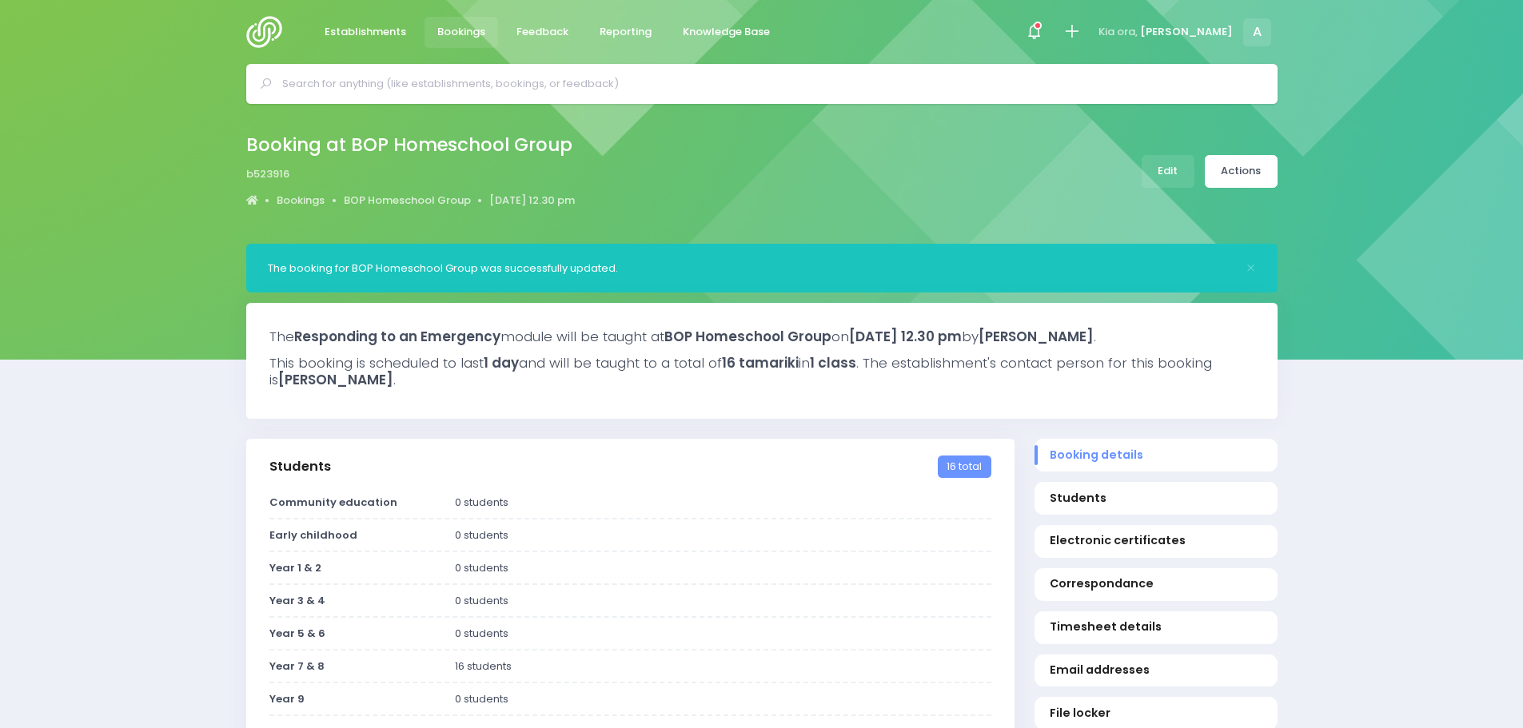
select select "5"
click at [1238, 180] on link "Actions" at bounding box center [1241, 171] width 73 height 33
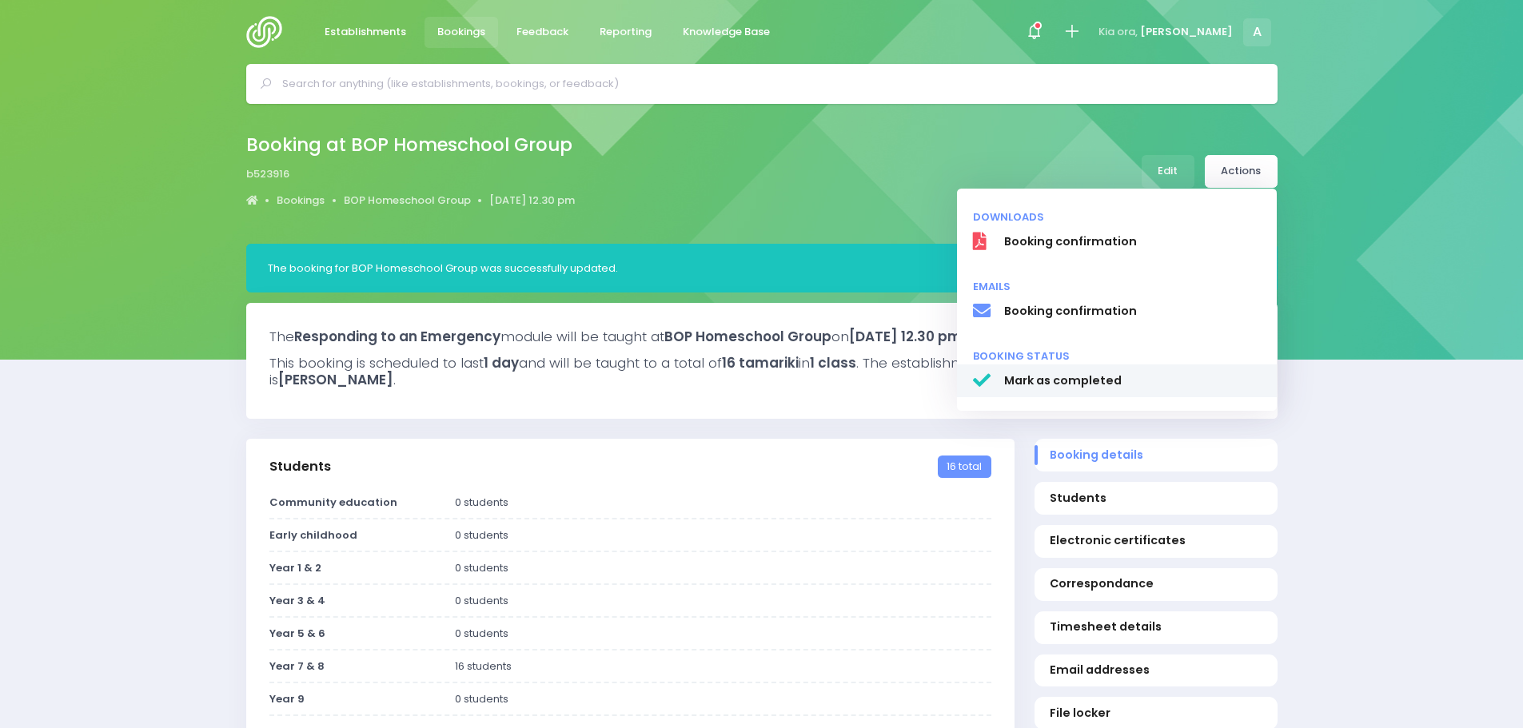
click at [1039, 378] on span "Mark as completed" at bounding box center [1131, 381] width 257 height 17
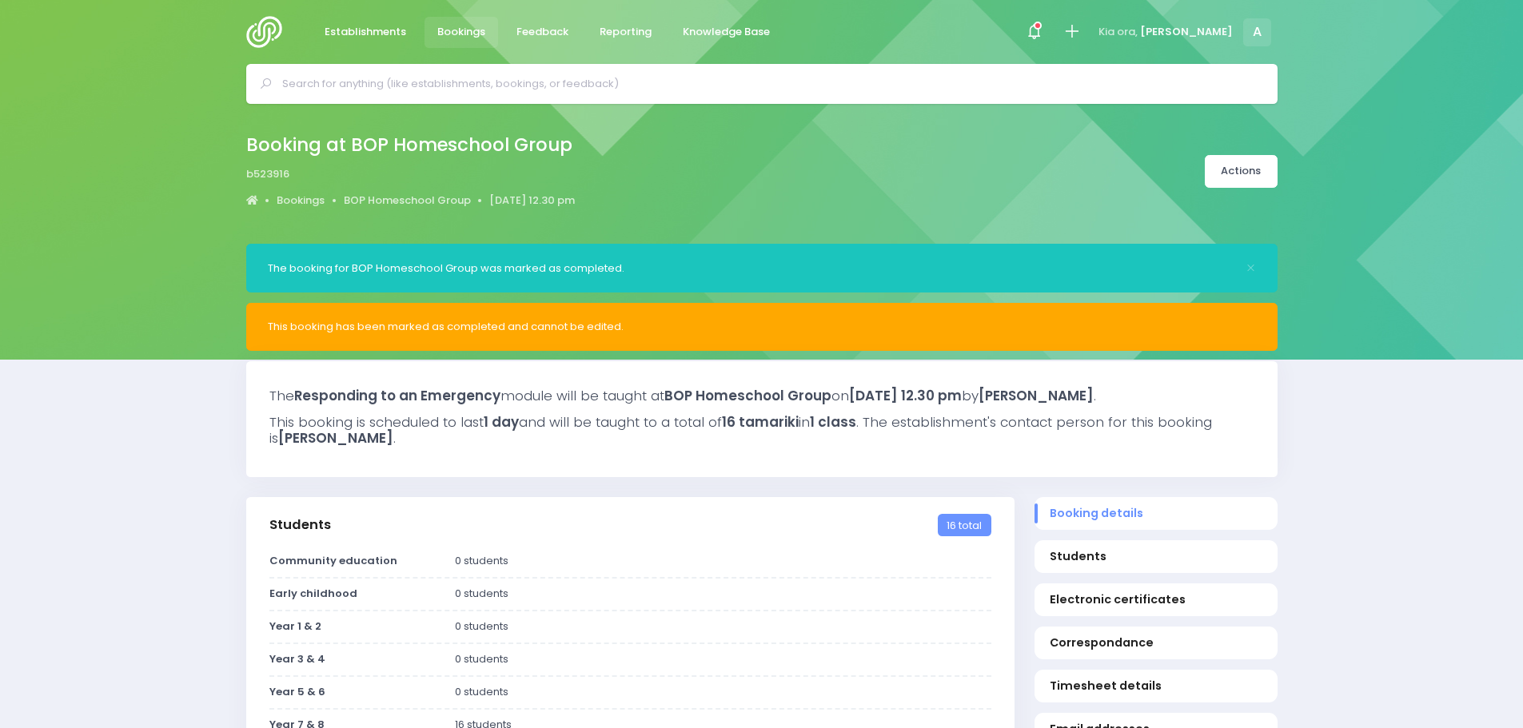
select select "5"
click at [1042, 29] on icon at bounding box center [1038, 26] width 8 height 8
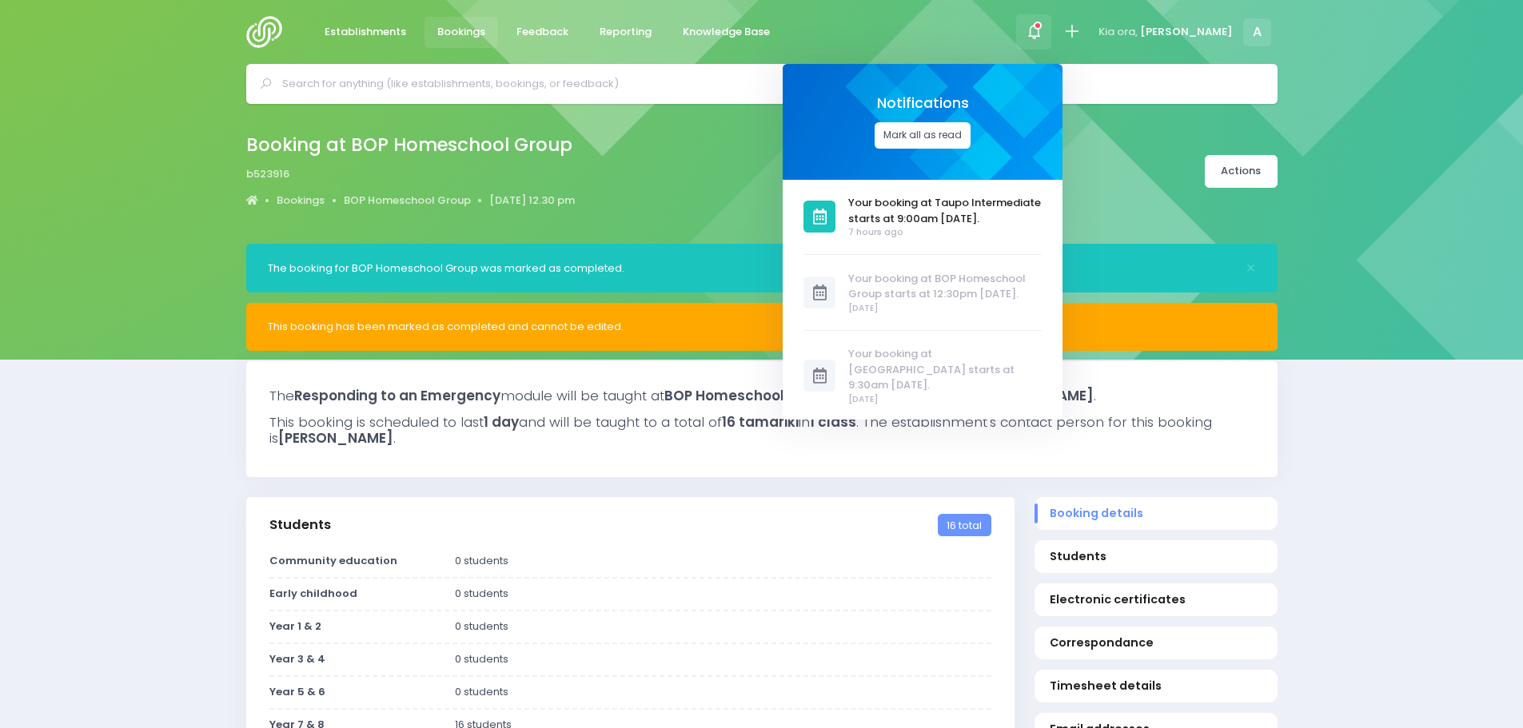
click at [970, 123] on button "Mark all as read" at bounding box center [923, 135] width 96 height 26
click at [863, 13] on div "Establishments Bookings Feedback Reporting Knowledge Base Notifications Mark al…" at bounding box center [761, 32] width 1071 height 64
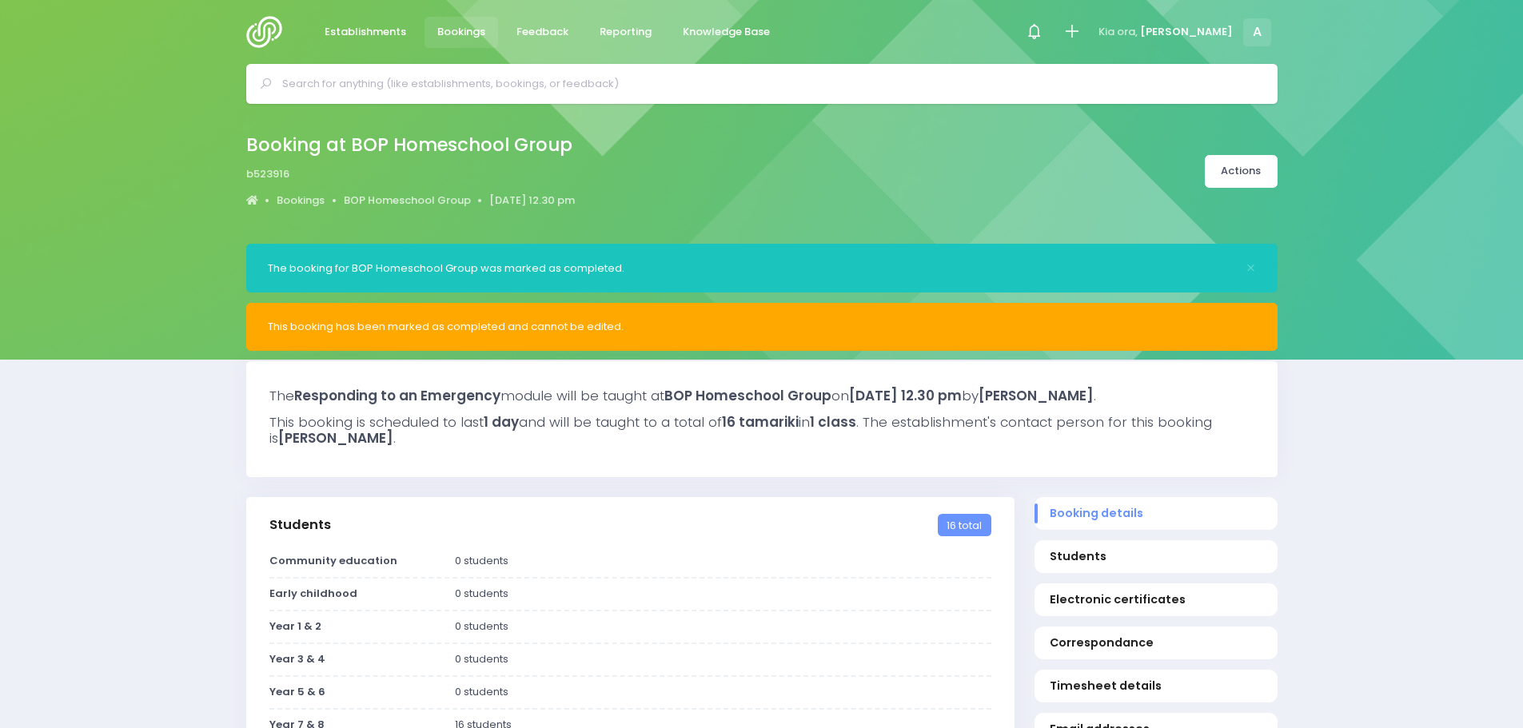
click at [280, 34] on img at bounding box center [269, 32] width 46 height 32
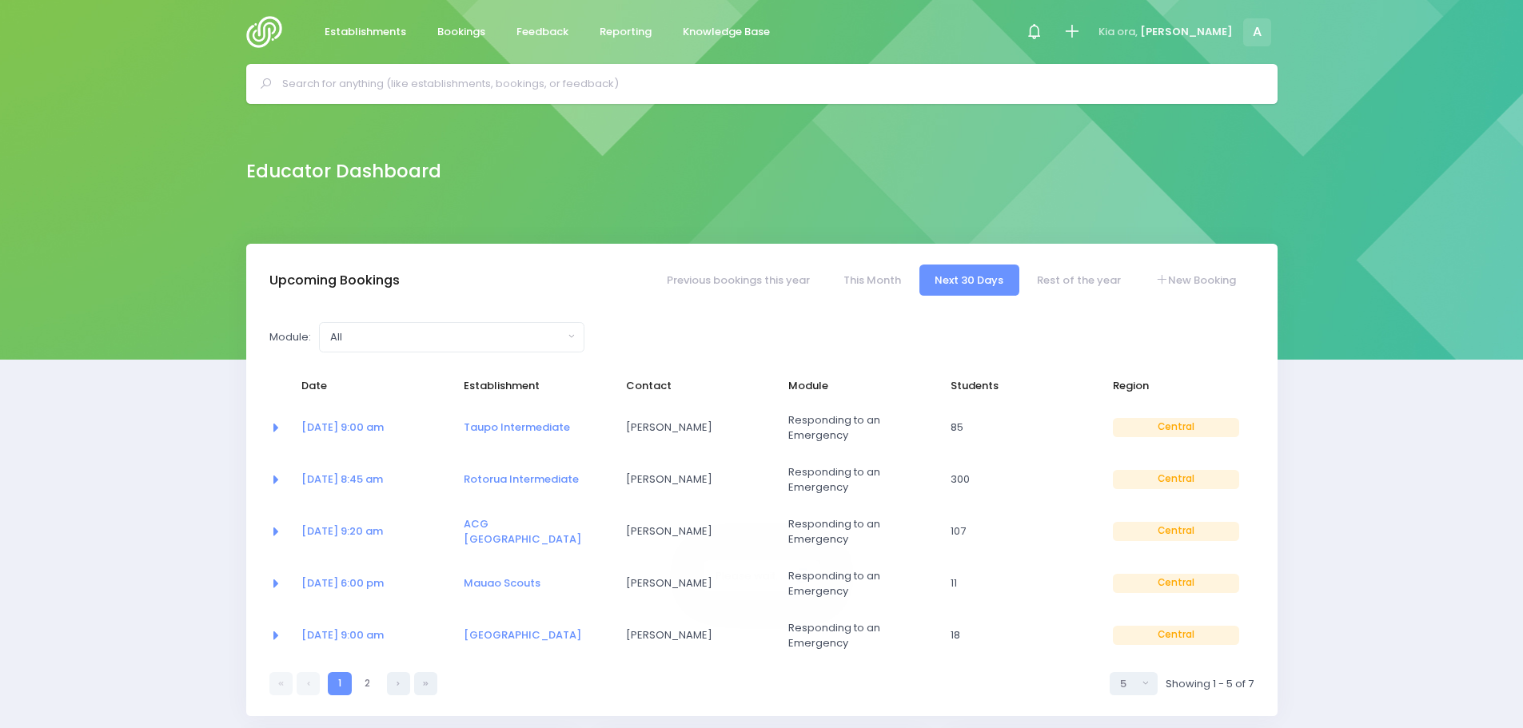
select select "5"
